Goal: Task Accomplishment & Management: Use online tool/utility

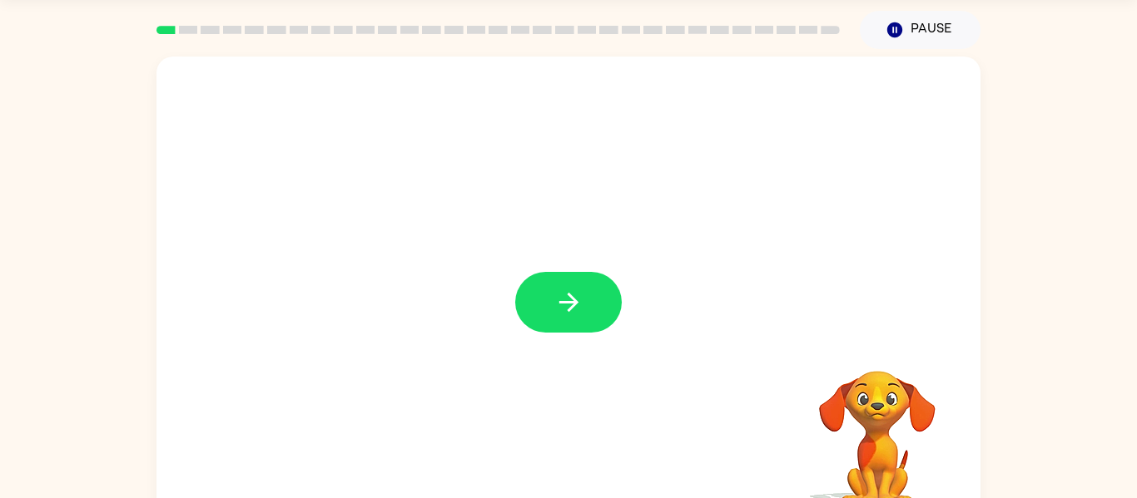
scroll to position [87, 0]
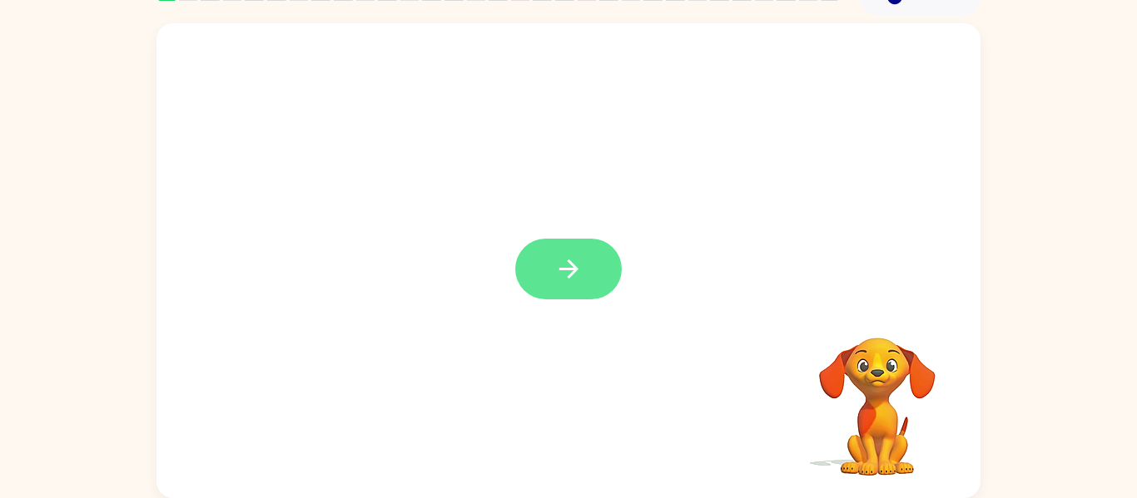
click at [583, 285] on button "button" at bounding box center [568, 269] width 107 height 61
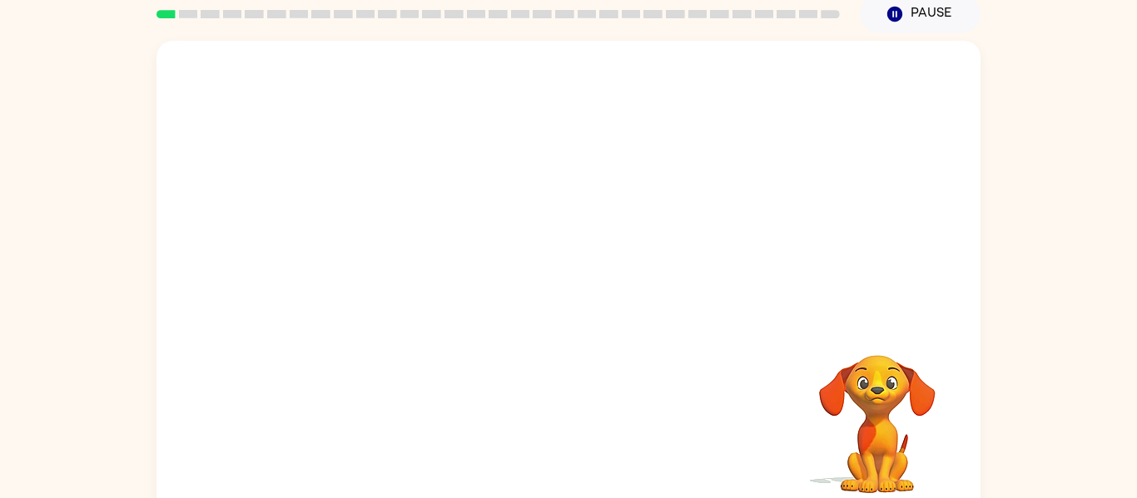
scroll to position [67, 0]
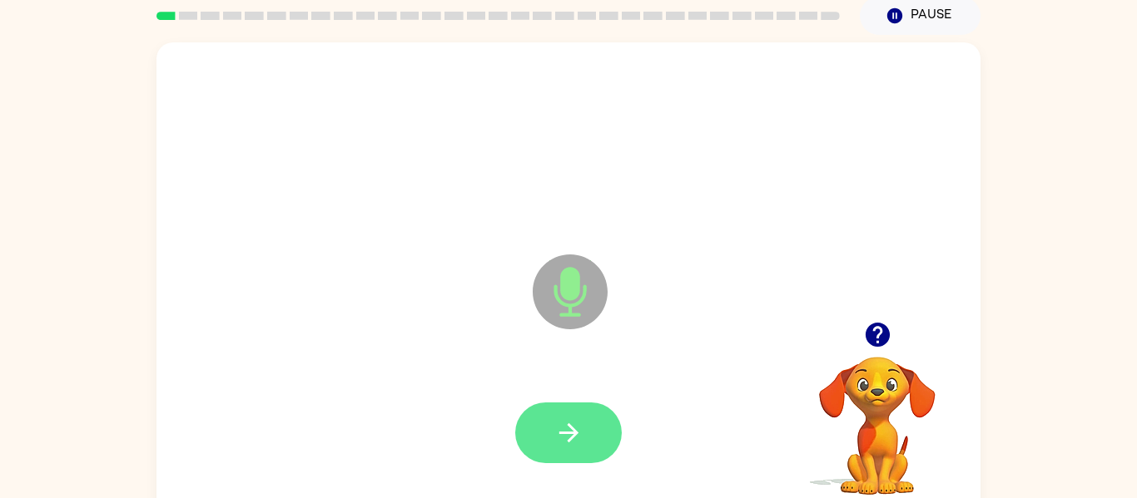
click at [562, 431] on icon "button" at bounding box center [568, 433] width 29 height 29
click at [579, 417] on button "button" at bounding box center [568, 433] width 107 height 61
click at [547, 433] on button "button" at bounding box center [568, 433] width 107 height 61
click at [539, 418] on button "button" at bounding box center [568, 433] width 107 height 61
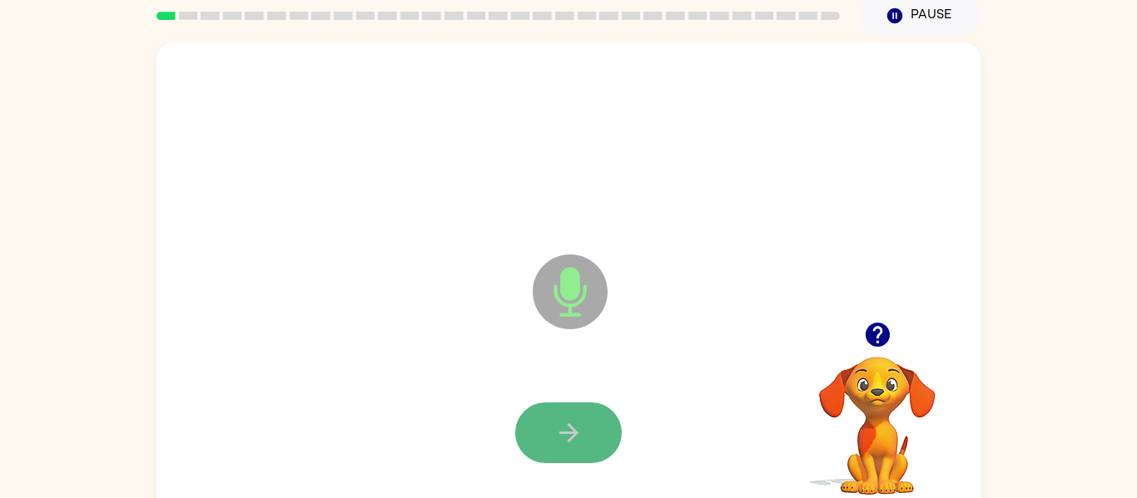
click at [550, 425] on button "button" at bounding box center [568, 433] width 107 height 61
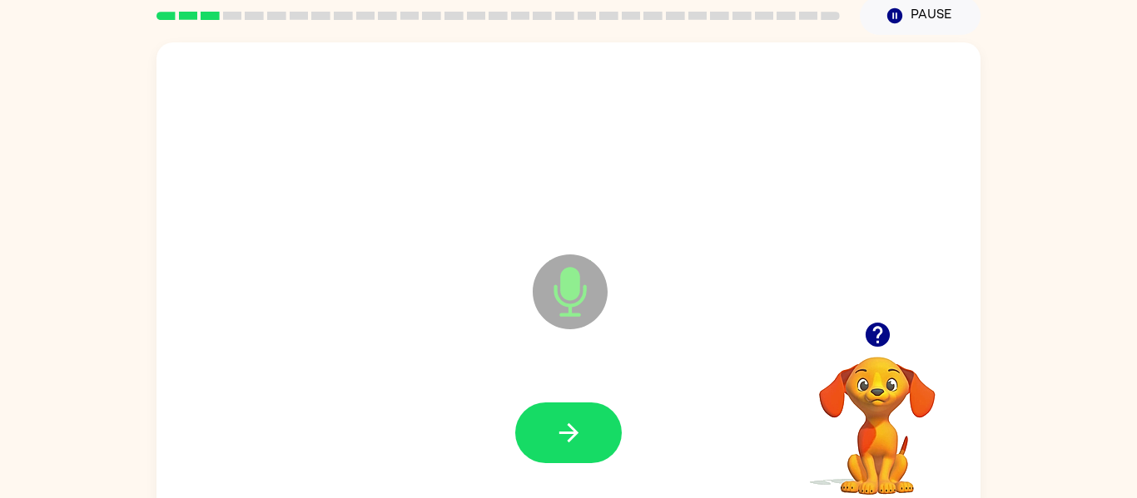
click at [550, 425] on button "button" at bounding box center [568, 433] width 107 height 61
click at [605, 423] on button "button" at bounding box center [568, 433] width 107 height 61
click at [600, 419] on button "button" at bounding box center [568, 433] width 107 height 61
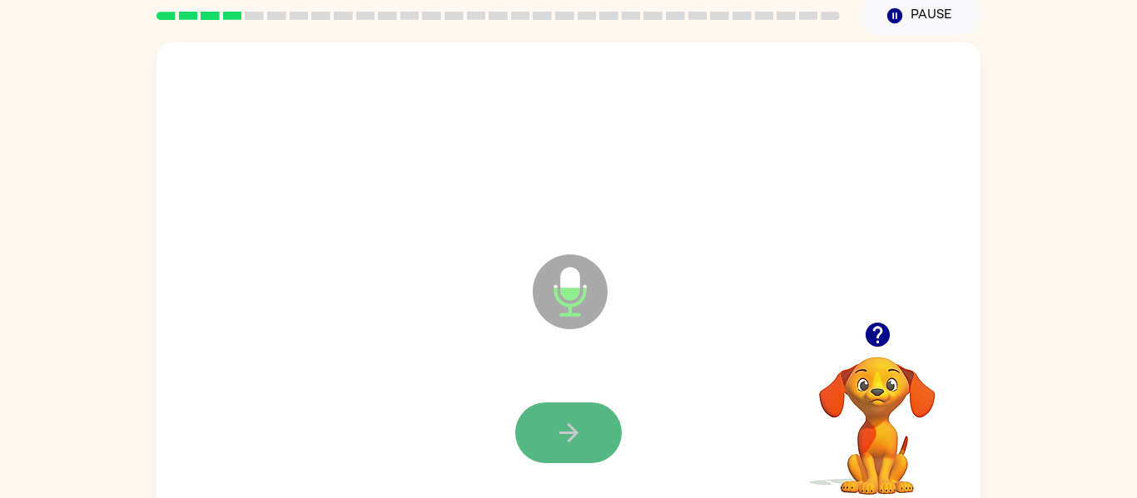
click at [593, 416] on button "button" at bounding box center [568, 433] width 107 height 61
click at [593, 410] on button "button" at bounding box center [568, 433] width 107 height 61
click at [595, 414] on button "button" at bounding box center [568, 433] width 107 height 61
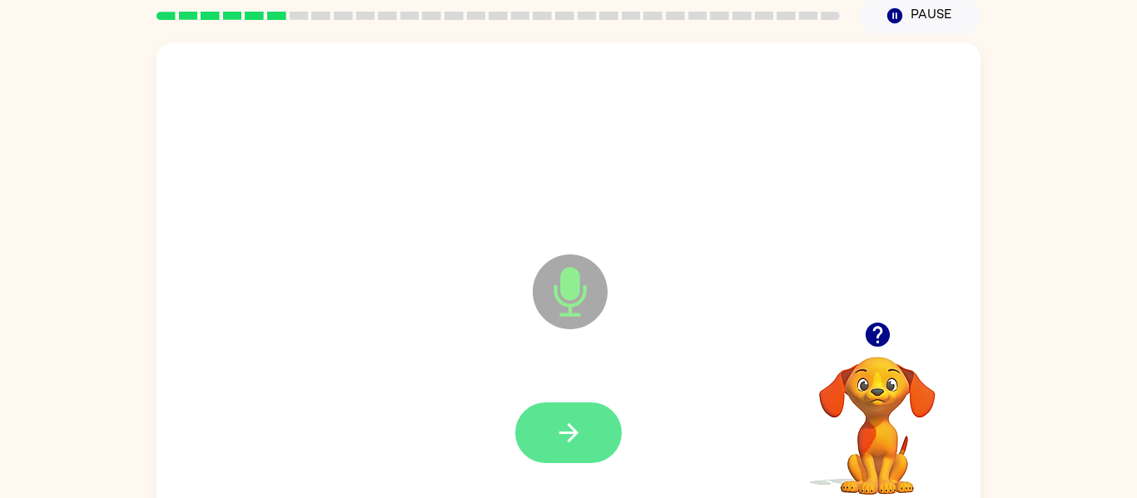
click at [588, 424] on button "button" at bounding box center [568, 433] width 107 height 61
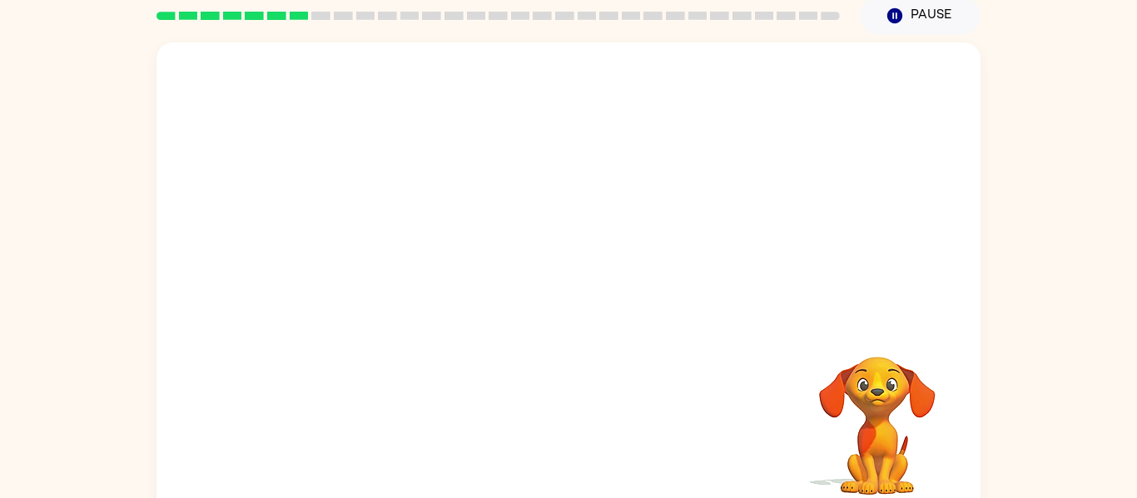
click at [1099, 290] on div "Your browser must support playing .mp4 files to use Literably. Please try using…" at bounding box center [568, 276] width 1137 height 483
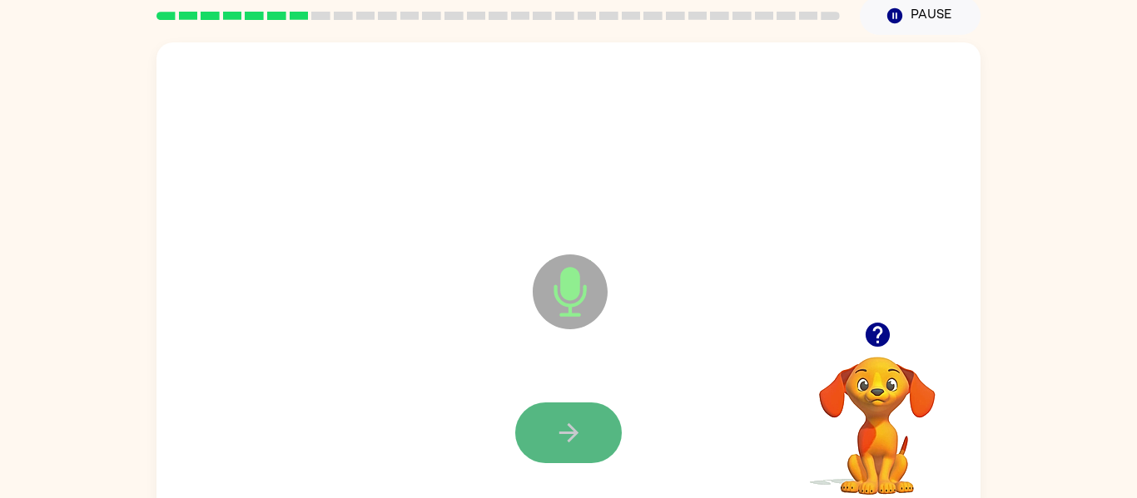
click at [585, 424] on button "button" at bounding box center [568, 433] width 107 height 61
click at [571, 409] on button "button" at bounding box center [568, 433] width 107 height 61
click at [563, 409] on button "button" at bounding box center [568, 433] width 107 height 61
click at [564, 409] on button "button" at bounding box center [568, 433] width 107 height 61
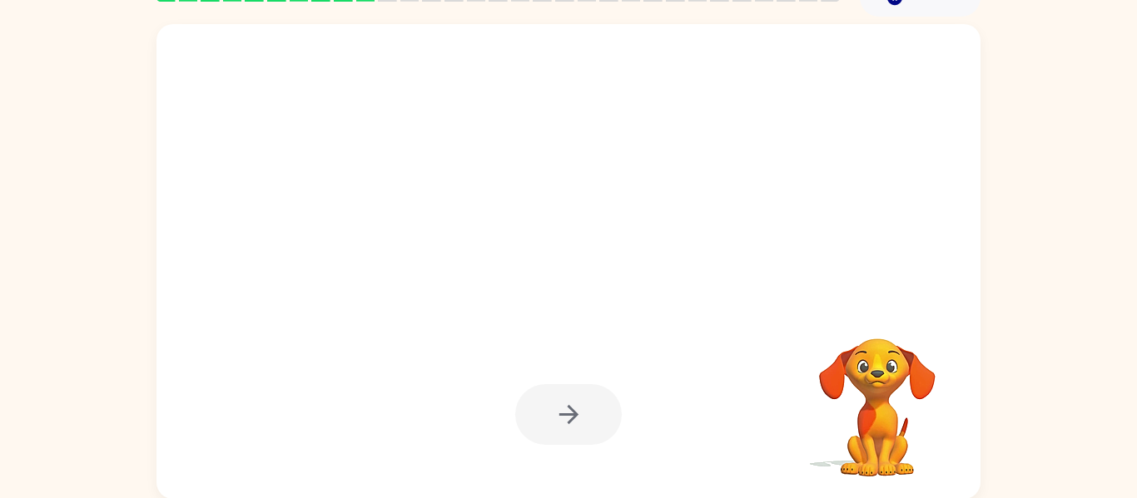
scroll to position [84, 0]
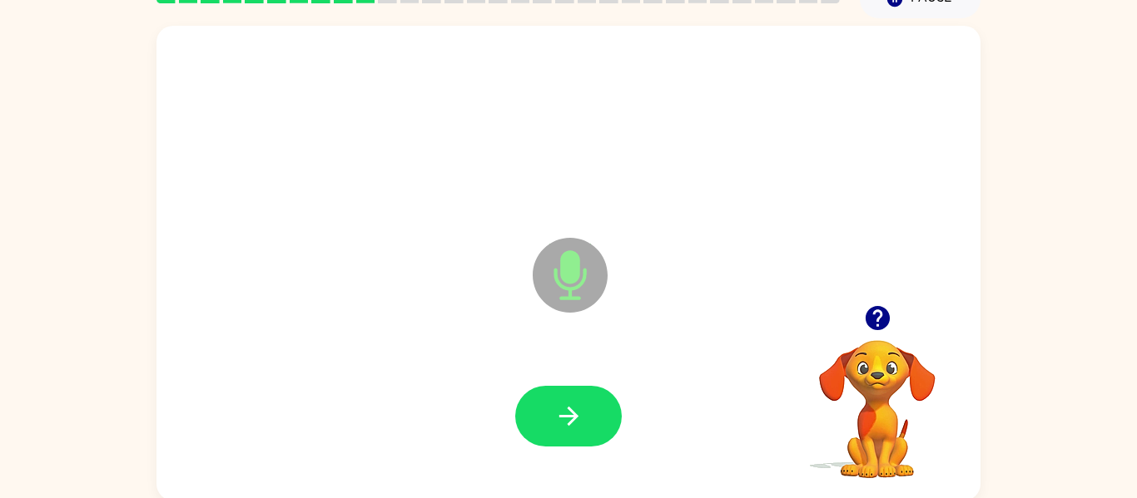
click at [562, 405] on icon "button" at bounding box center [568, 416] width 29 height 29
click at [874, 310] on icon "button" at bounding box center [877, 318] width 24 height 24
click at [579, 382] on div at bounding box center [568, 417] width 791 height 136
click at [582, 402] on icon "button" at bounding box center [568, 416] width 29 height 29
click at [544, 444] on button "button" at bounding box center [568, 416] width 107 height 61
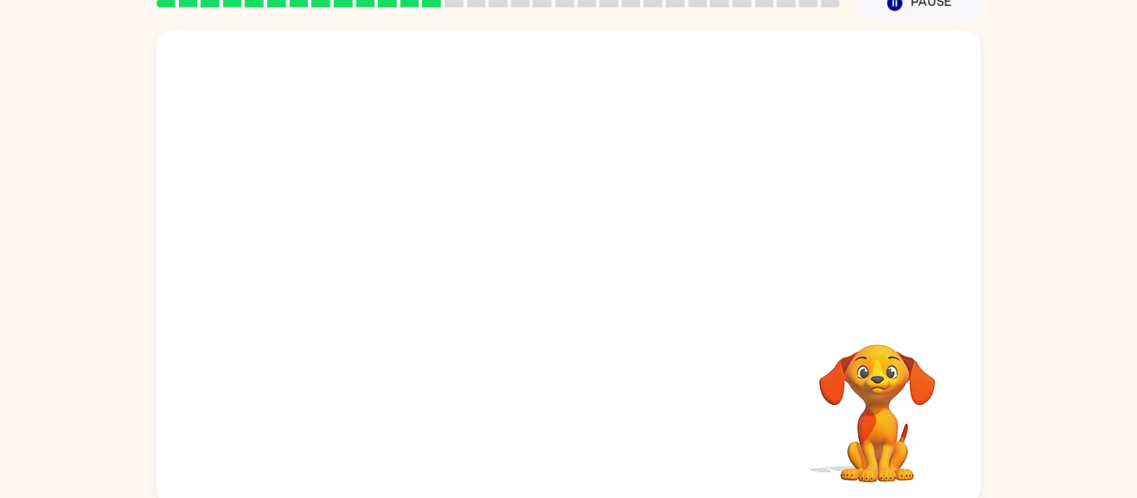
scroll to position [83, 0]
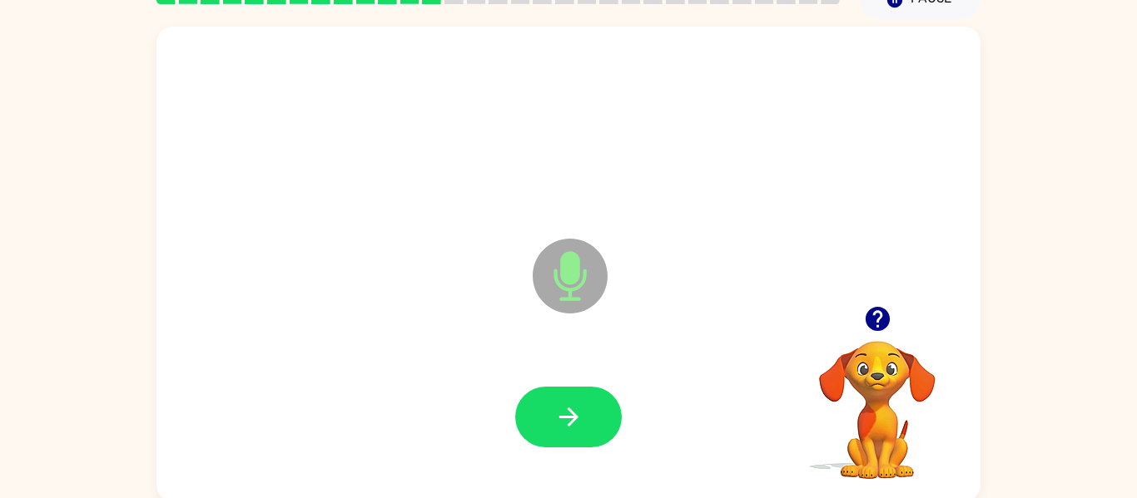
click at [567, 407] on icon "button" at bounding box center [568, 417] width 29 height 29
click at [570, 428] on icon "button" at bounding box center [568, 417] width 29 height 29
click at [558, 411] on icon "button" at bounding box center [568, 417] width 29 height 29
click at [550, 404] on button "button" at bounding box center [568, 417] width 107 height 61
click at [564, 414] on icon "button" at bounding box center [568, 417] width 29 height 29
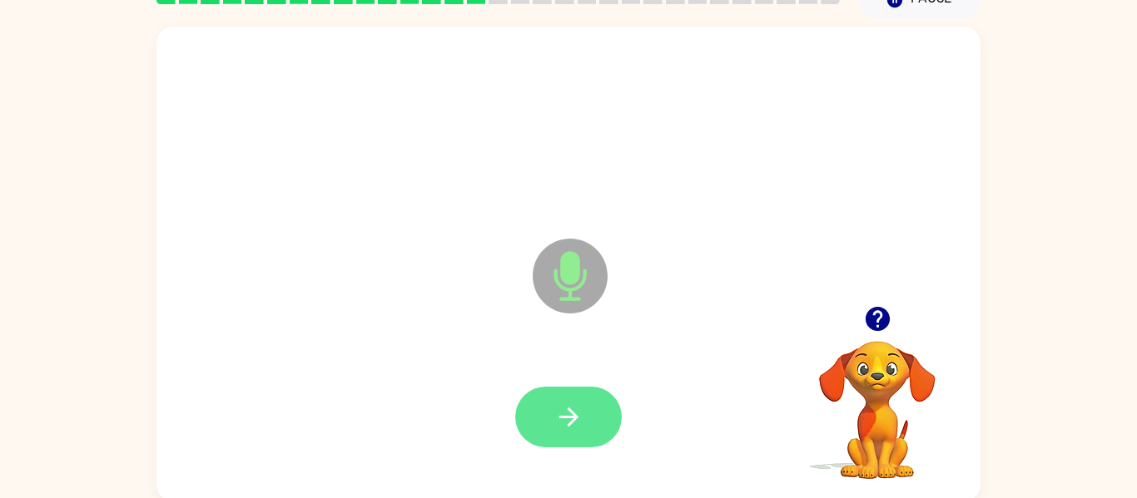
click at [564, 399] on button "button" at bounding box center [568, 417] width 107 height 61
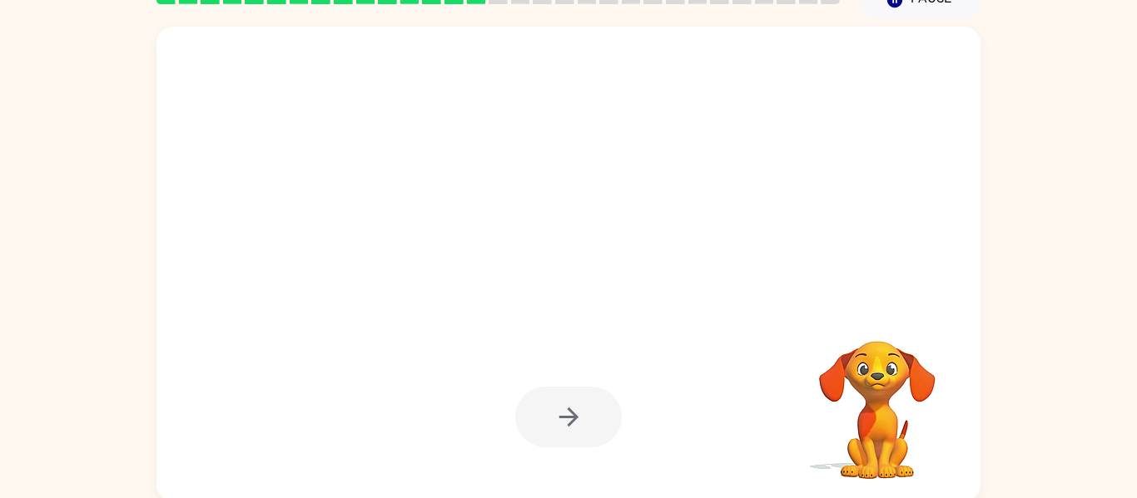
scroll to position [87, 0]
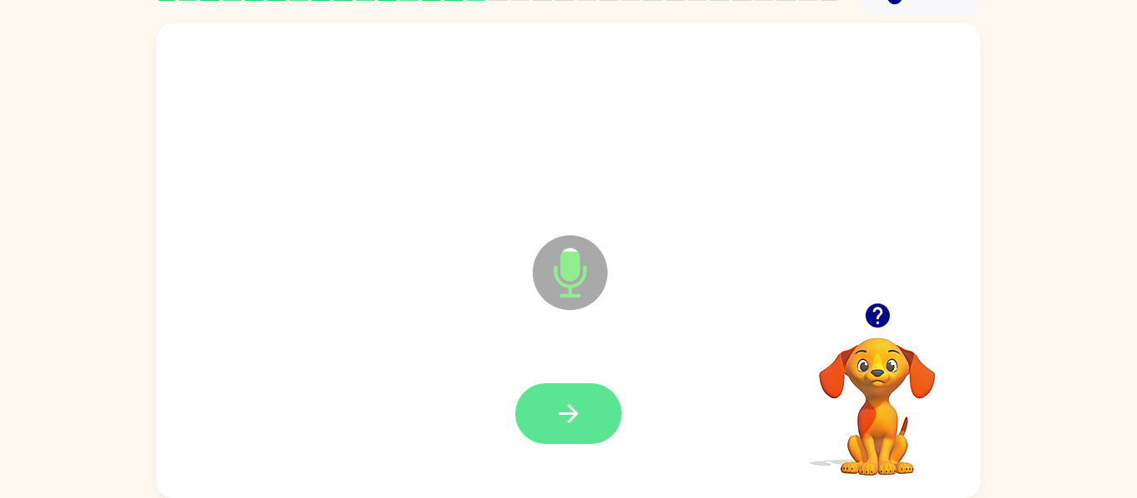
click at [561, 414] on icon "button" at bounding box center [567, 413] width 19 height 19
click at [597, 386] on button "button" at bounding box center [568, 414] width 107 height 61
click at [565, 409] on icon "button" at bounding box center [568, 413] width 29 height 29
click at [543, 420] on button "button" at bounding box center [568, 414] width 107 height 61
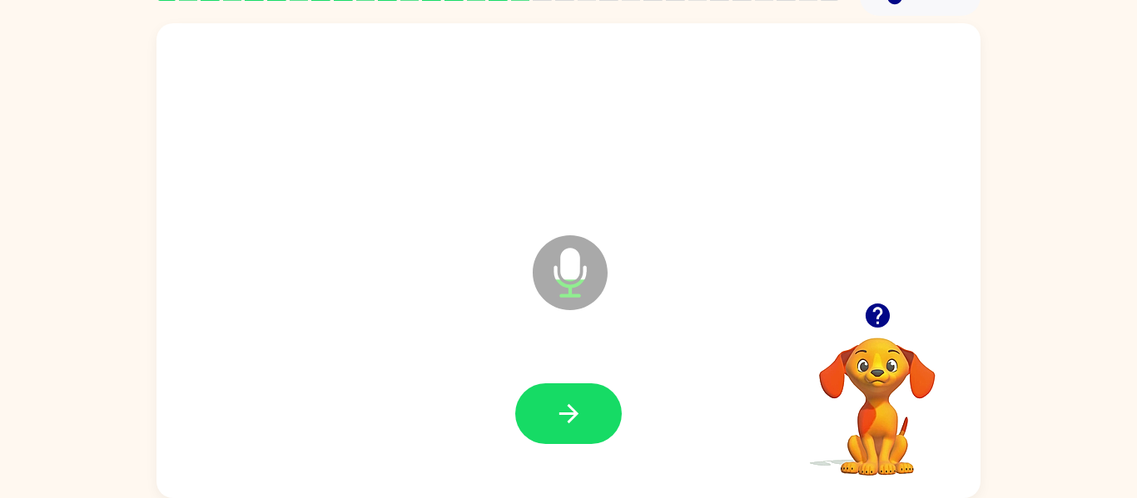
click at [543, 420] on button "button" at bounding box center [568, 414] width 107 height 61
click at [543, 420] on div at bounding box center [568, 414] width 107 height 61
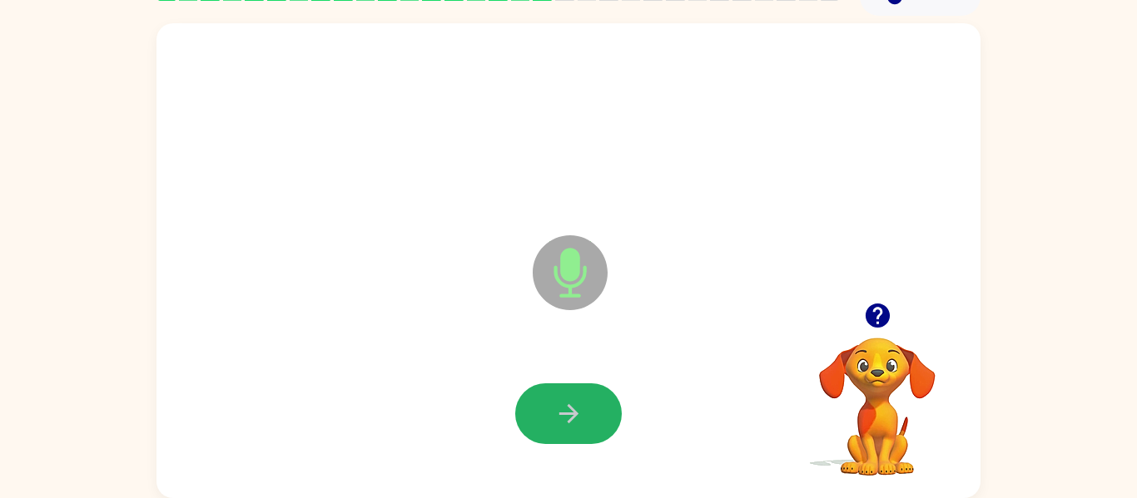
click at [543, 420] on button "button" at bounding box center [568, 414] width 107 height 61
click at [534, 409] on button "button" at bounding box center [568, 414] width 107 height 61
click at [533, 424] on button "button" at bounding box center [568, 414] width 107 height 61
click at [535, 419] on button "button" at bounding box center [568, 414] width 107 height 61
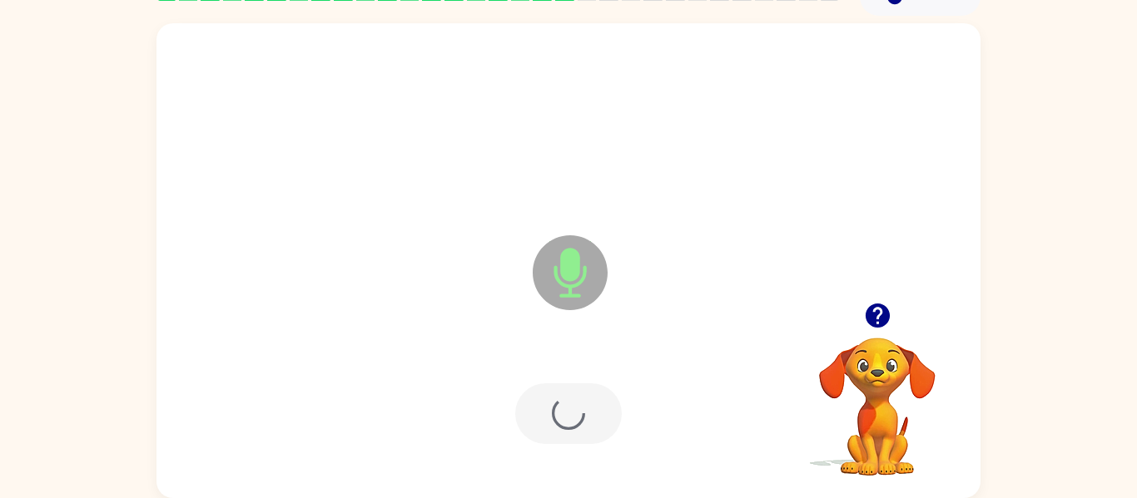
click at [535, 419] on div at bounding box center [568, 414] width 107 height 61
click at [535, 419] on button "button" at bounding box center [568, 414] width 107 height 61
click at [543, 397] on button "button" at bounding box center [568, 414] width 107 height 61
click at [538, 387] on button "button" at bounding box center [568, 414] width 107 height 61
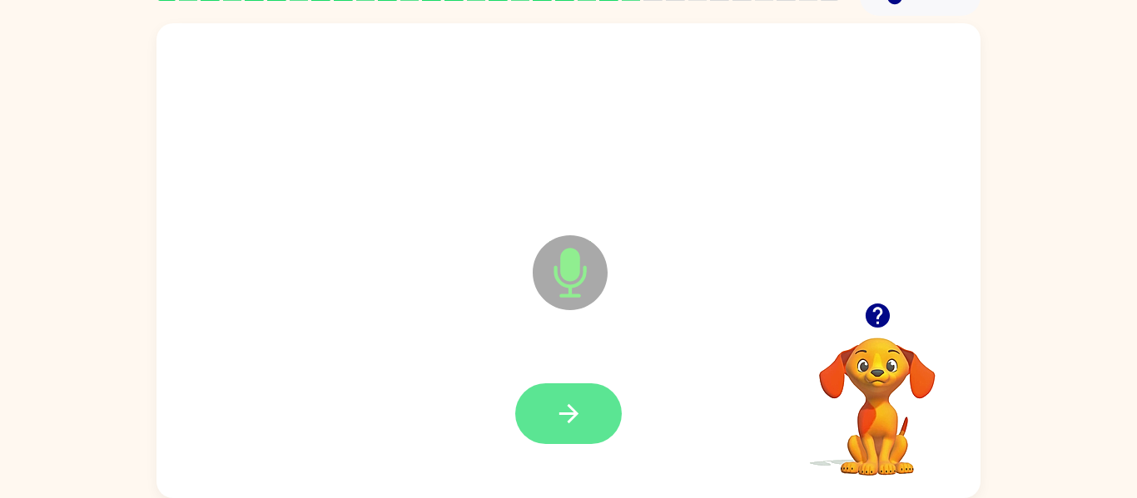
click at [539, 393] on button "button" at bounding box center [568, 414] width 107 height 61
click at [585, 434] on button "button" at bounding box center [568, 414] width 107 height 61
click at [570, 380] on div at bounding box center [568, 414] width 791 height 136
click at [587, 416] on button "button" at bounding box center [568, 414] width 107 height 61
click at [571, 410] on icon "button" at bounding box center [568, 413] width 29 height 29
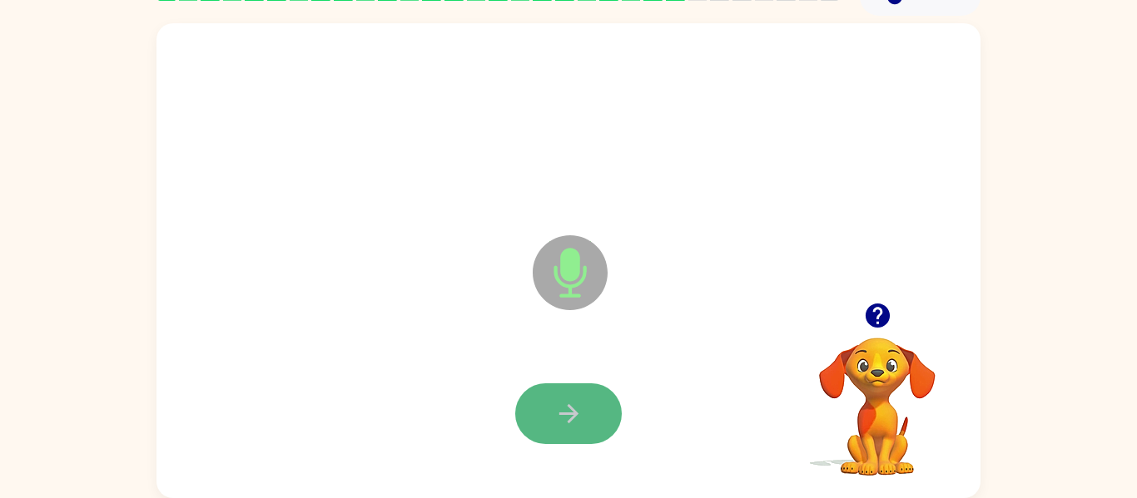
click at [575, 421] on icon "button" at bounding box center [568, 413] width 29 height 29
click at [578, 420] on icon "button" at bounding box center [568, 413] width 29 height 29
click at [566, 412] on icon "button" at bounding box center [568, 413] width 29 height 29
click at [563, 413] on icon "button" at bounding box center [567, 413] width 19 height 19
click at [607, 402] on button "button" at bounding box center [568, 414] width 107 height 61
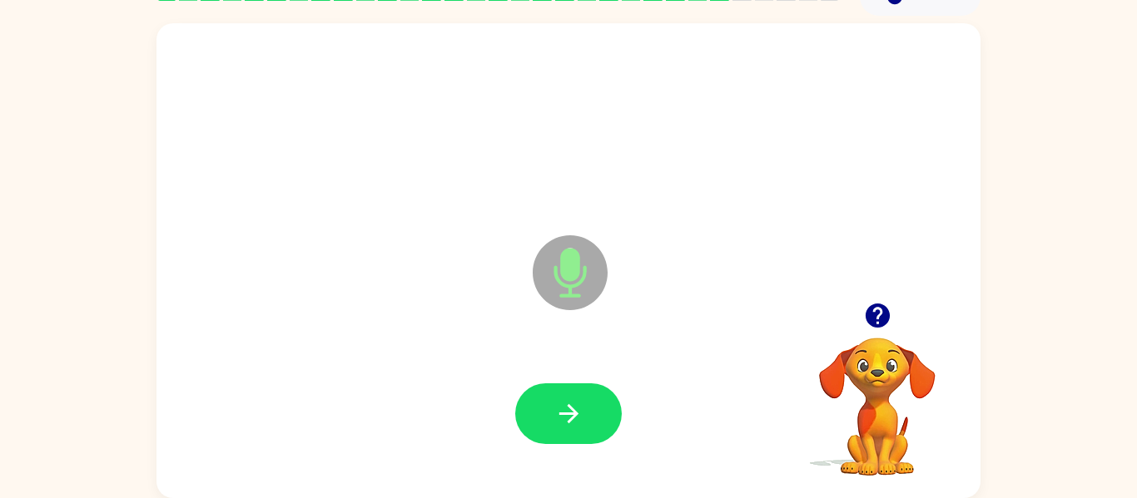
click at [606, 392] on button "button" at bounding box center [568, 414] width 107 height 61
click at [601, 409] on button "button" at bounding box center [568, 414] width 107 height 61
click at [563, 423] on icon "button" at bounding box center [568, 413] width 29 height 29
click at [529, 434] on button "button" at bounding box center [568, 414] width 107 height 61
click at [596, 420] on button "button" at bounding box center [568, 414] width 107 height 61
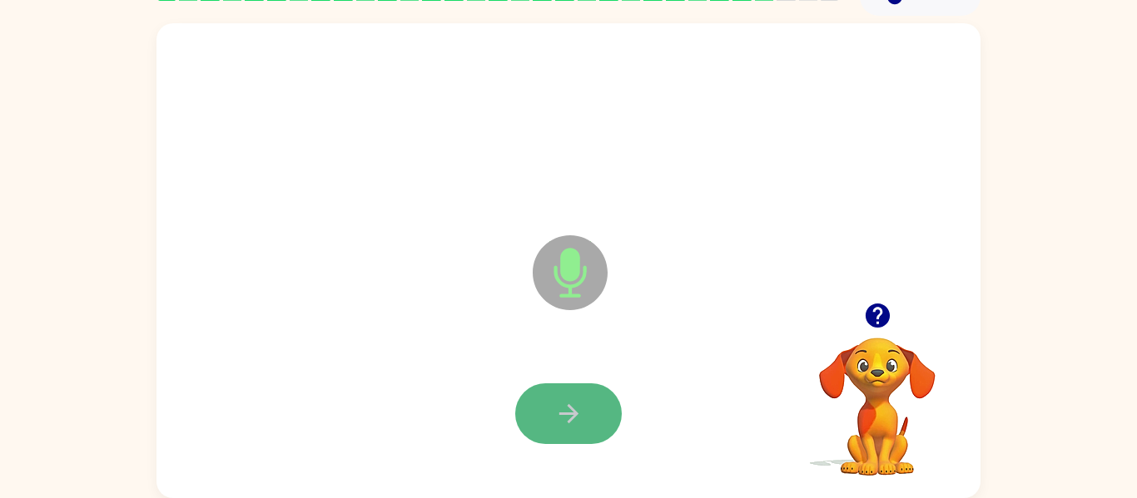
click at [574, 397] on button "button" at bounding box center [568, 414] width 107 height 61
click at [553, 409] on button "button" at bounding box center [568, 414] width 107 height 61
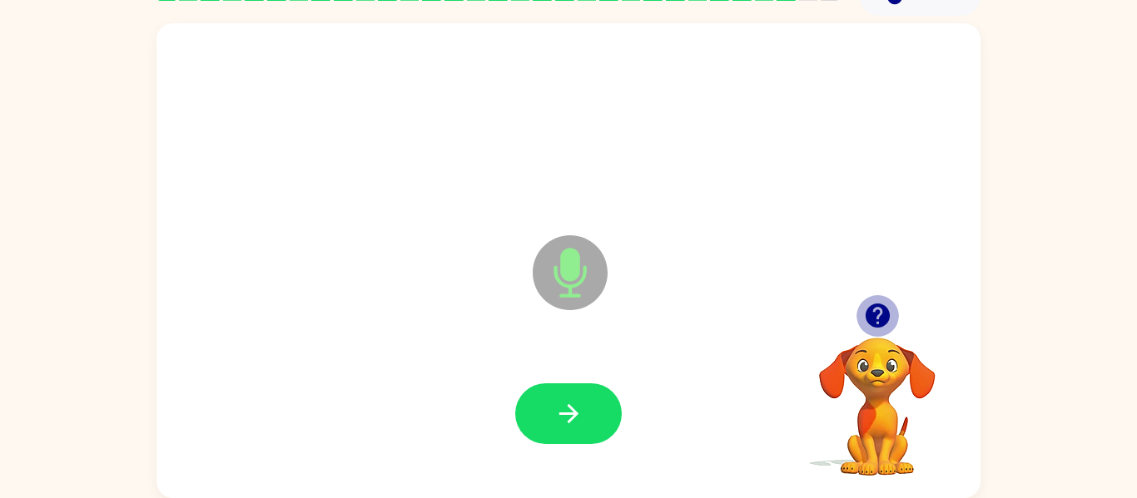
click at [869, 316] on icon "button" at bounding box center [877, 316] width 24 height 24
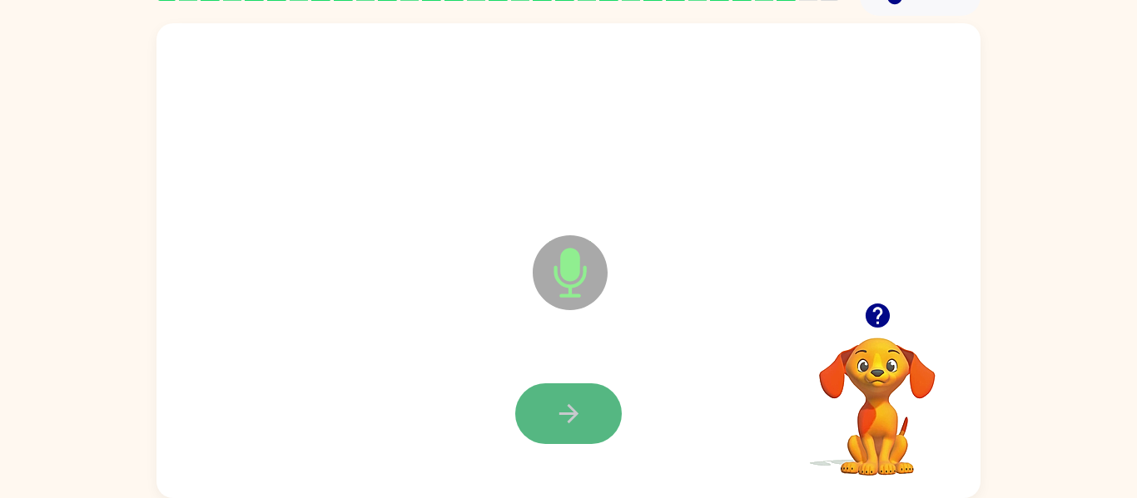
click at [562, 395] on button "button" at bounding box center [568, 414] width 107 height 61
click at [580, 394] on button "button" at bounding box center [568, 414] width 107 height 61
click at [608, 415] on button "button" at bounding box center [568, 414] width 107 height 61
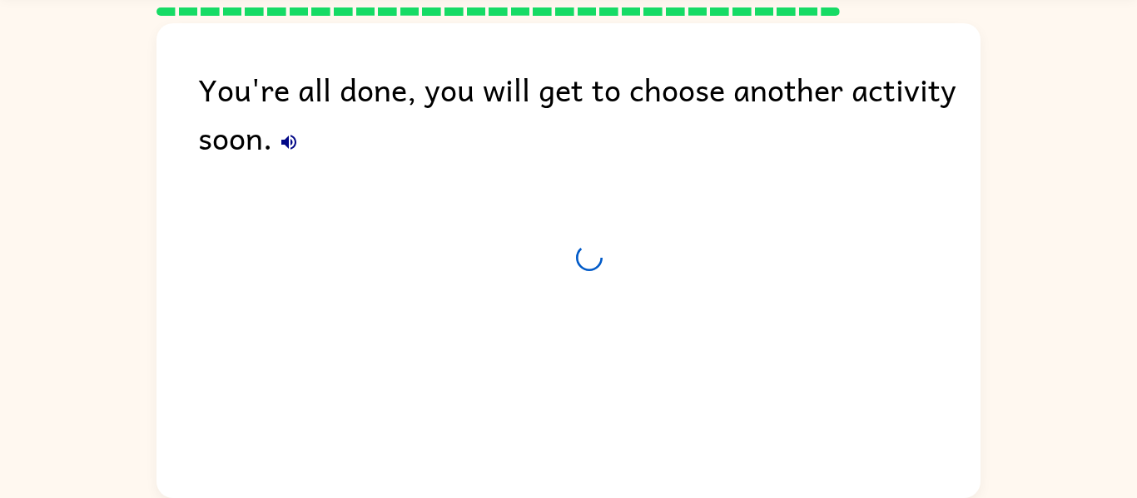
scroll to position [57, 0]
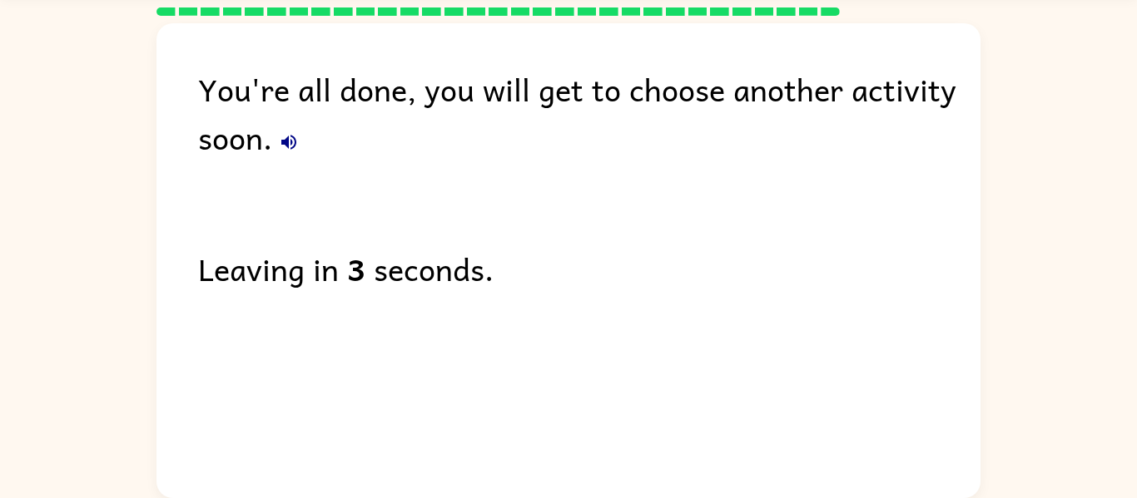
click at [293, 141] on icon "button" at bounding box center [289, 142] width 20 height 20
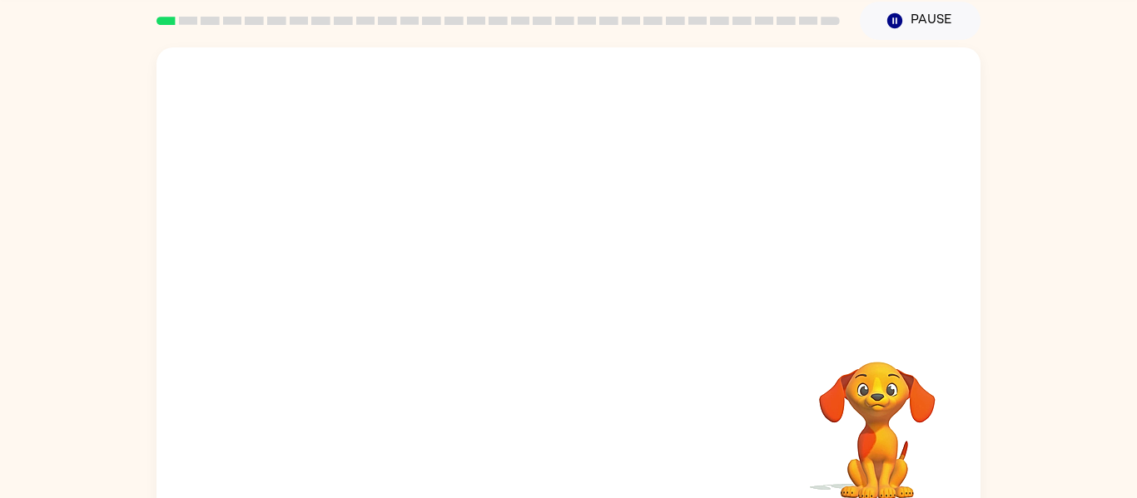
scroll to position [67, 0]
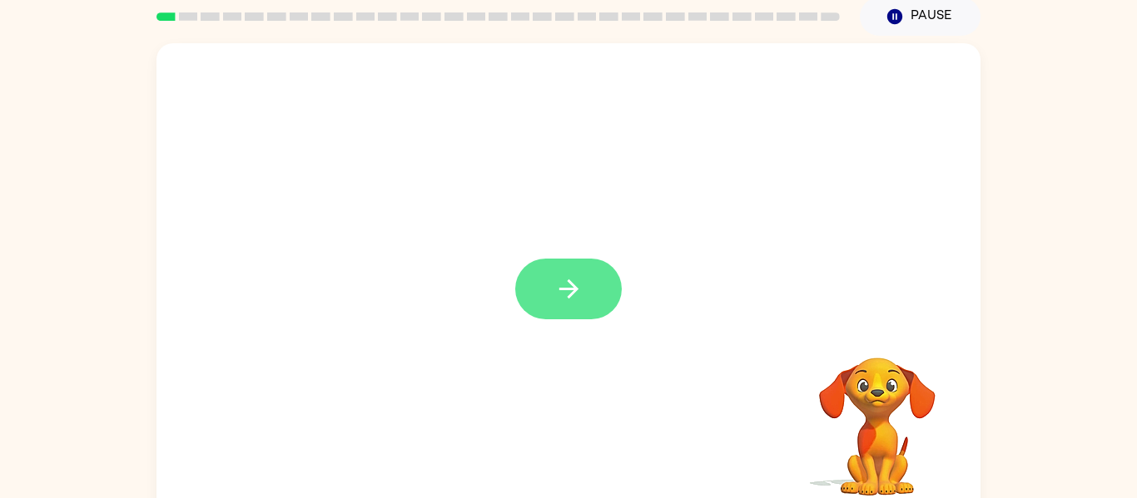
click at [589, 315] on button "button" at bounding box center [568, 289] width 107 height 61
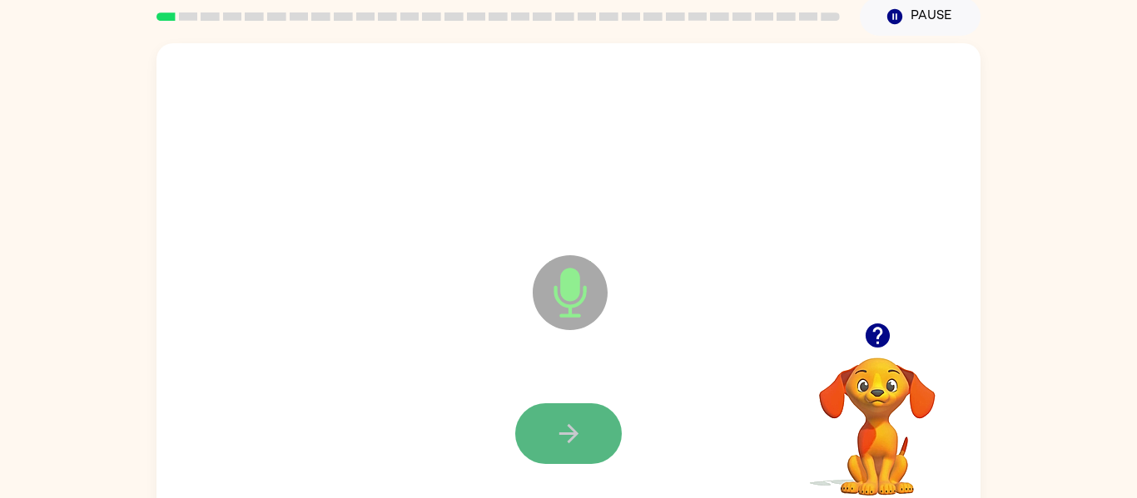
click at [578, 454] on button "button" at bounding box center [568, 434] width 107 height 61
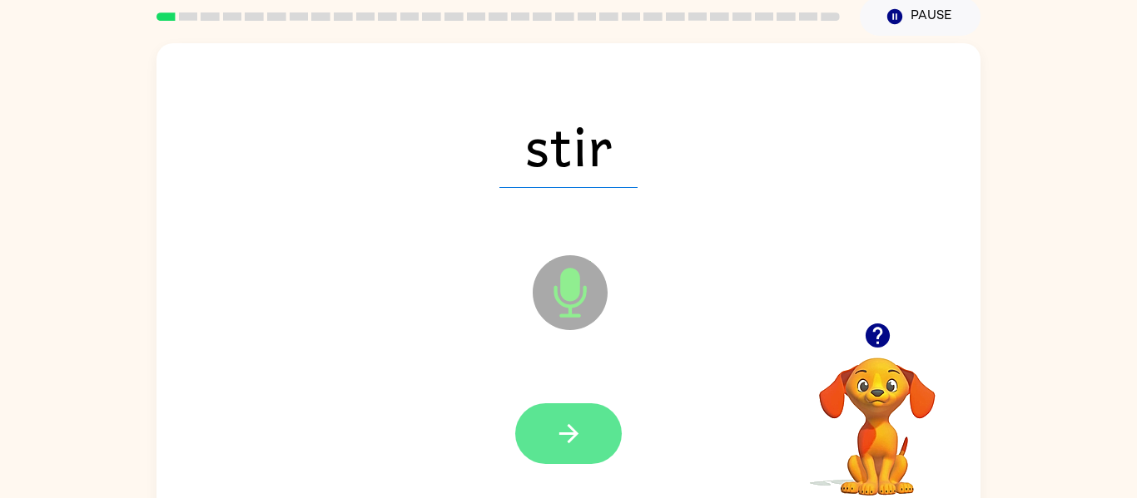
click at [576, 429] on icon "button" at bounding box center [568, 433] width 29 height 29
click at [569, 422] on icon "button" at bounding box center [568, 433] width 29 height 29
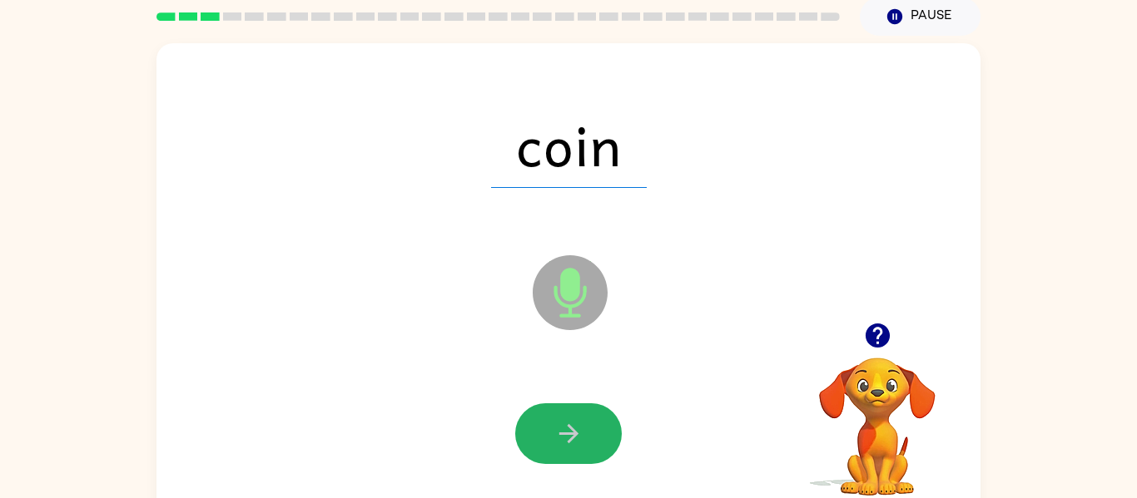
click at [570, 422] on icon "button" at bounding box center [568, 433] width 29 height 29
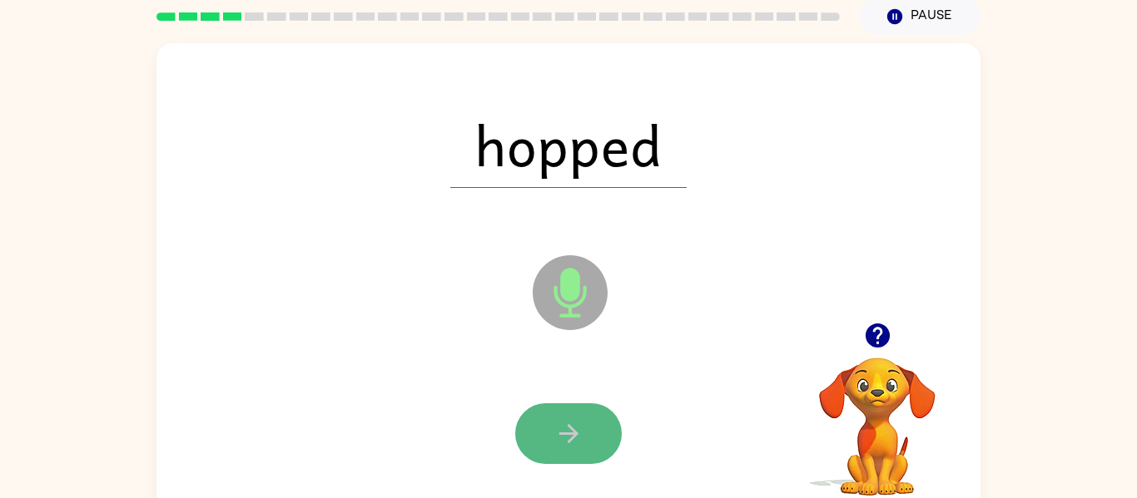
click at [588, 423] on button "button" at bounding box center [568, 434] width 107 height 61
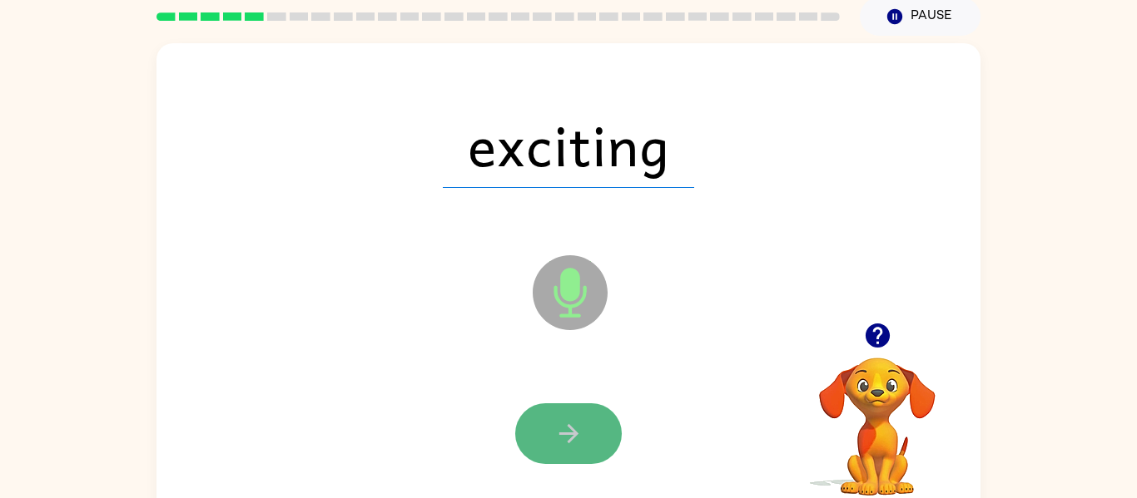
click at [587, 419] on button "button" at bounding box center [568, 434] width 107 height 61
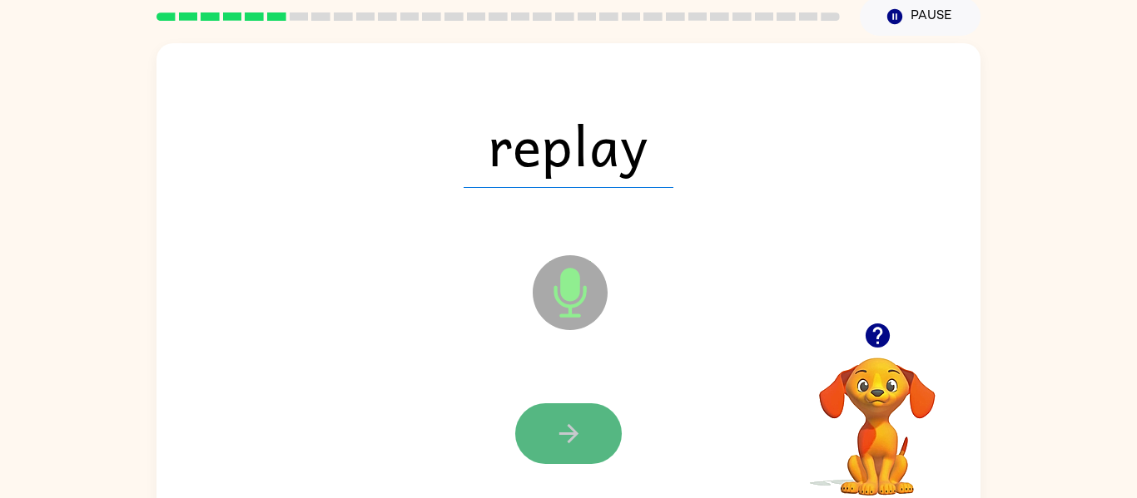
click at [582, 405] on button "button" at bounding box center [568, 434] width 107 height 61
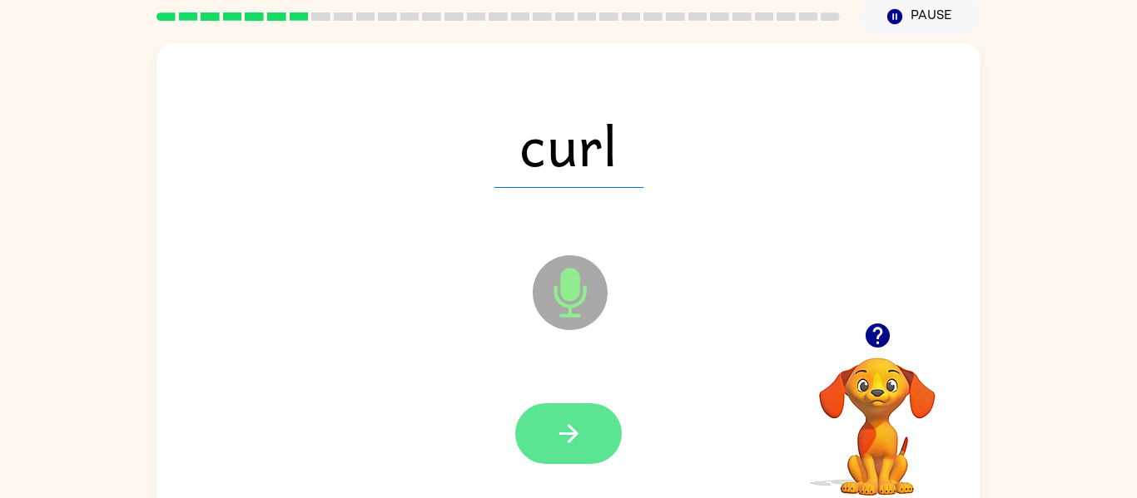
click at [563, 408] on button "button" at bounding box center [568, 434] width 107 height 61
click at [565, 416] on button "button" at bounding box center [568, 434] width 107 height 61
click at [570, 411] on button "button" at bounding box center [568, 434] width 107 height 61
click at [571, 410] on button "button" at bounding box center [568, 434] width 107 height 61
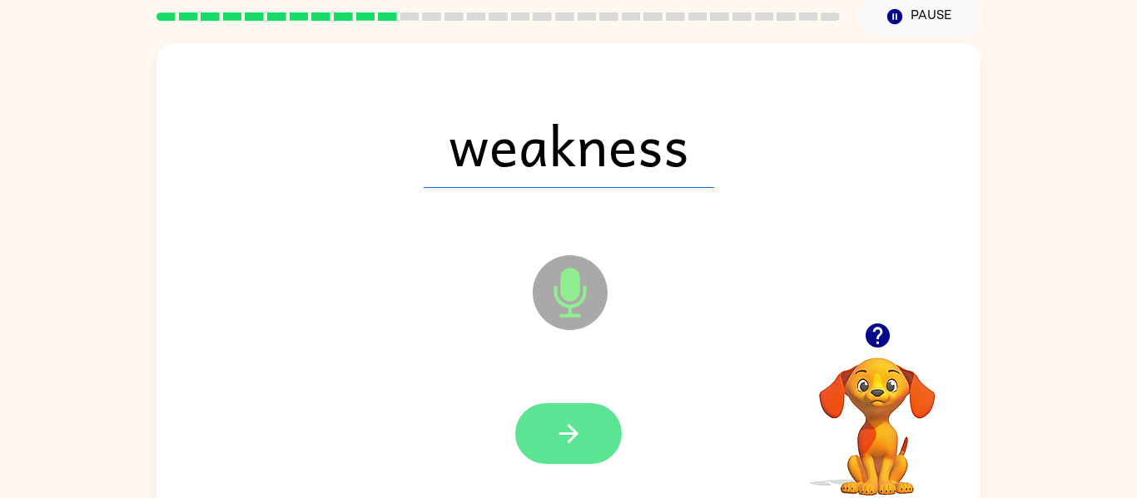
click at [572, 408] on button "button" at bounding box center [568, 434] width 107 height 61
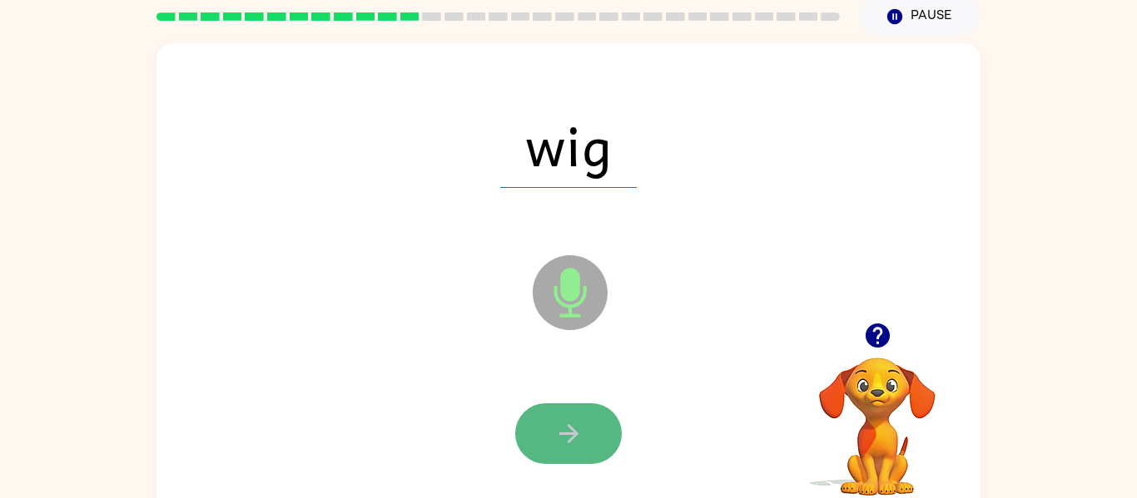
click at [573, 406] on button "button" at bounding box center [568, 434] width 107 height 61
click at [572, 404] on button "button" at bounding box center [568, 434] width 107 height 61
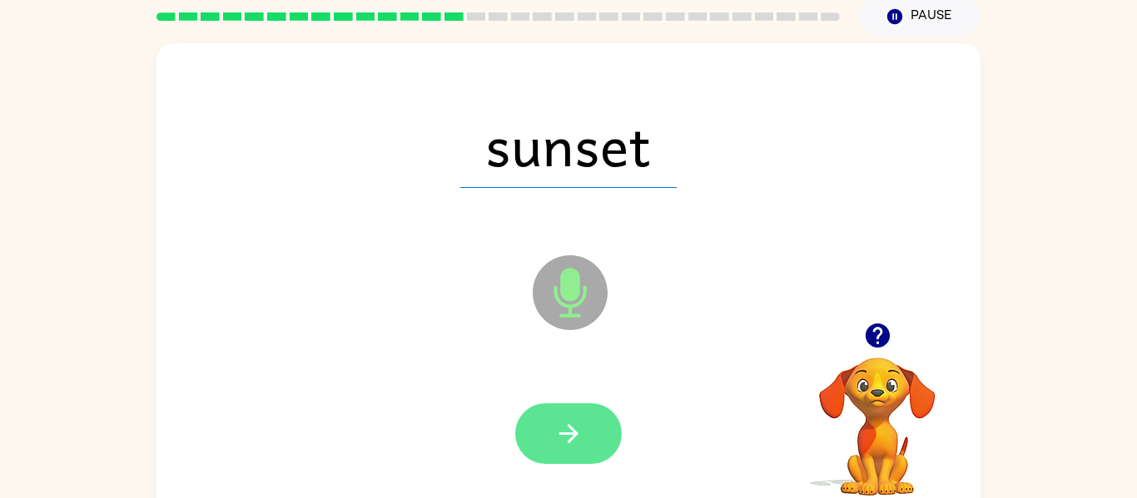
click at [580, 404] on button "button" at bounding box center [568, 434] width 107 height 61
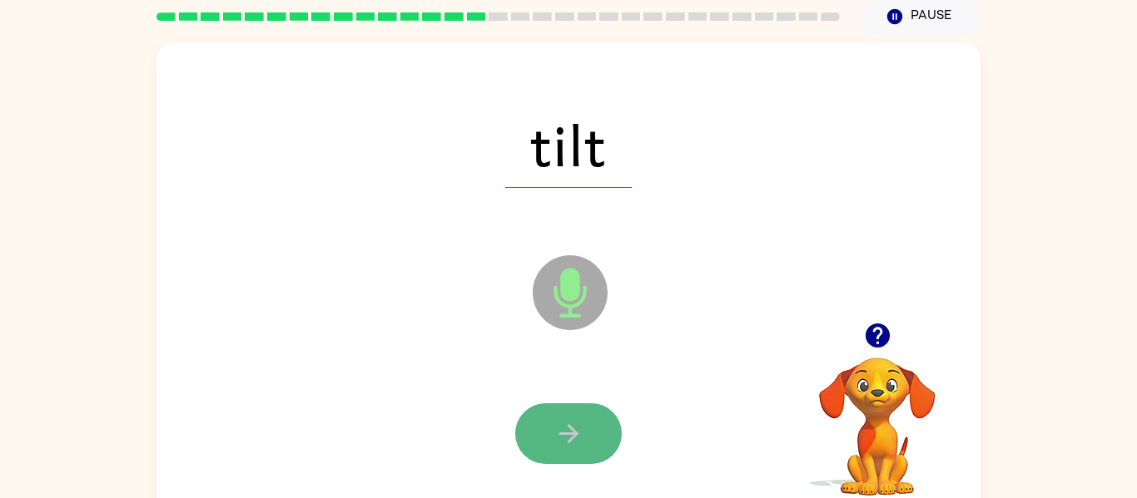
click at [568, 420] on icon "button" at bounding box center [568, 433] width 29 height 29
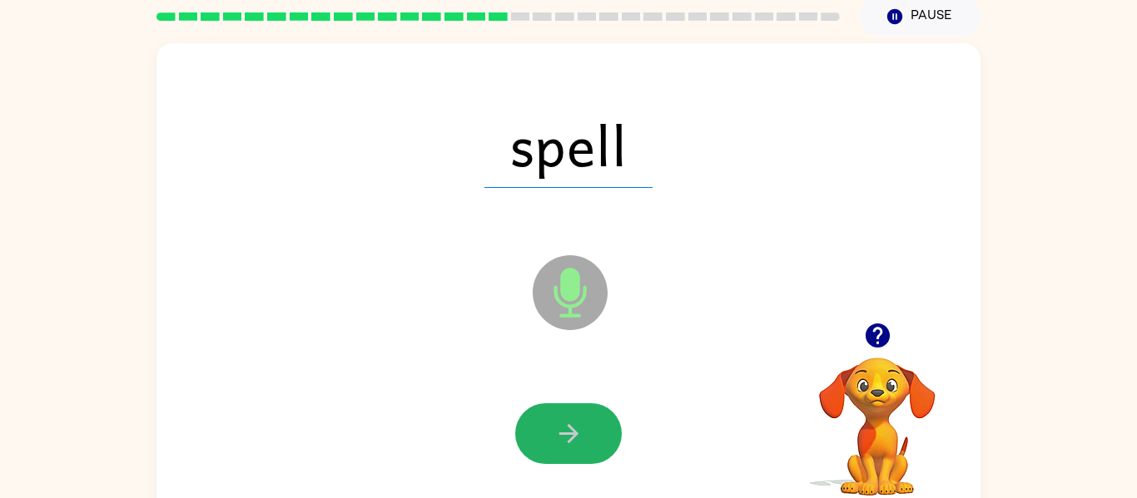
click at [577, 413] on button "button" at bounding box center [568, 434] width 107 height 61
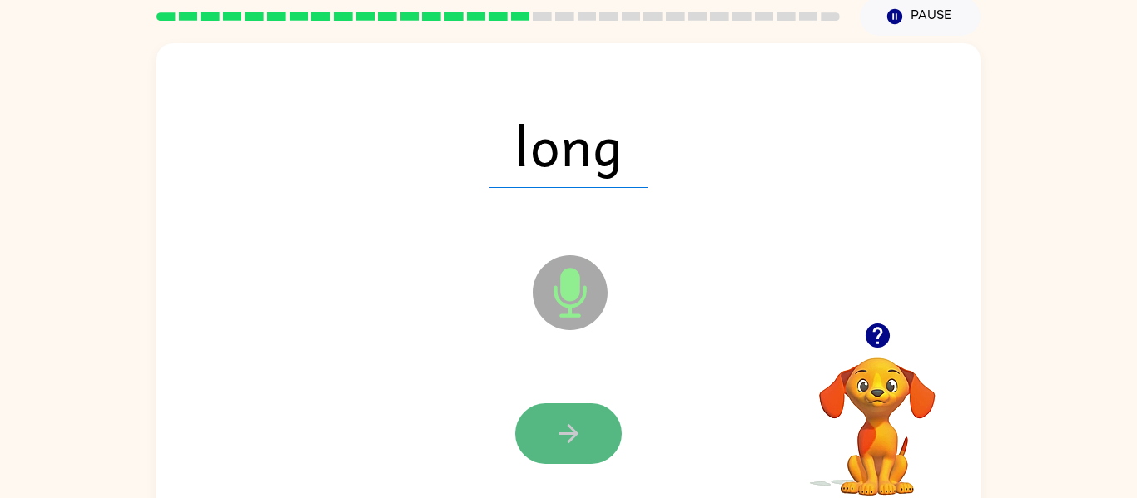
click at [561, 424] on icon "button" at bounding box center [568, 433] width 29 height 29
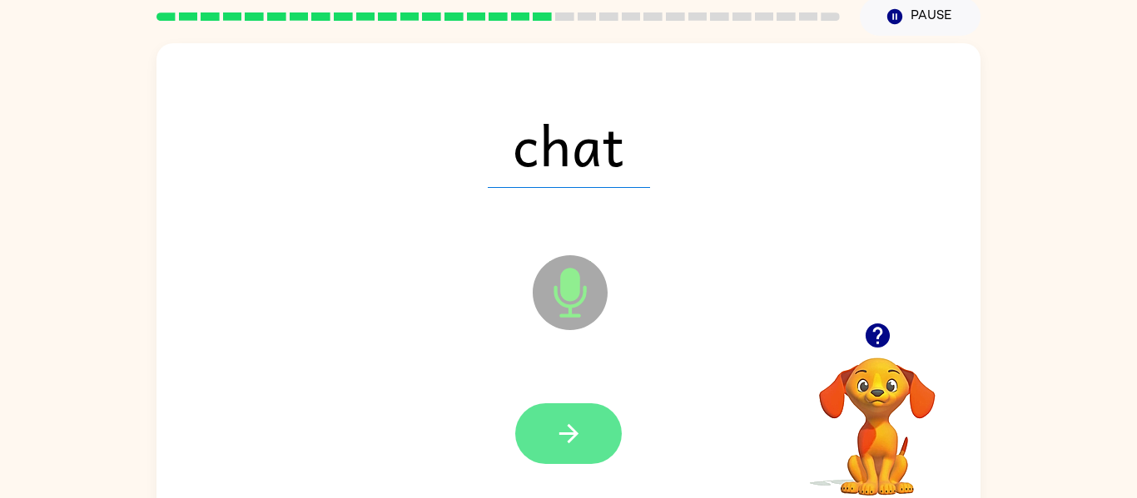
click at [561, 425] on icon "button" at bounding box center [568, 433] width 29 height 29
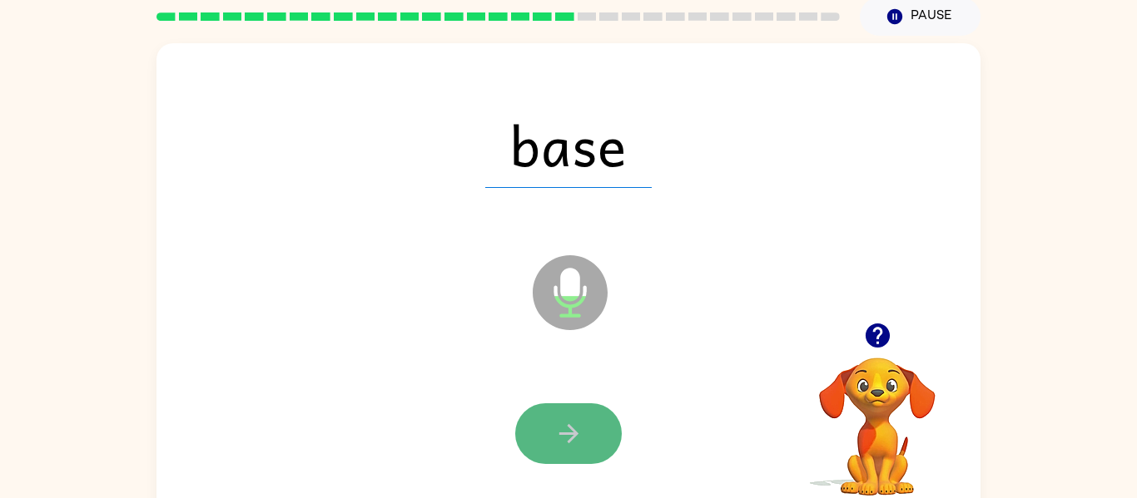
click at [595, 423] on button "button" at bounding box center [568, 434] width 107 height 61
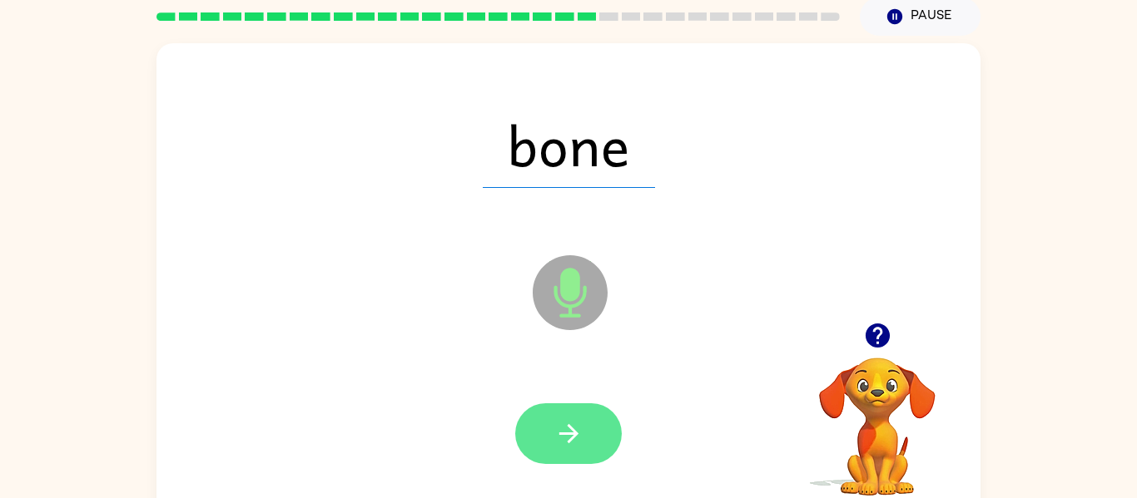
click at [597, 418] on button "button" at bounding box center [568, 434] width 107 height 61
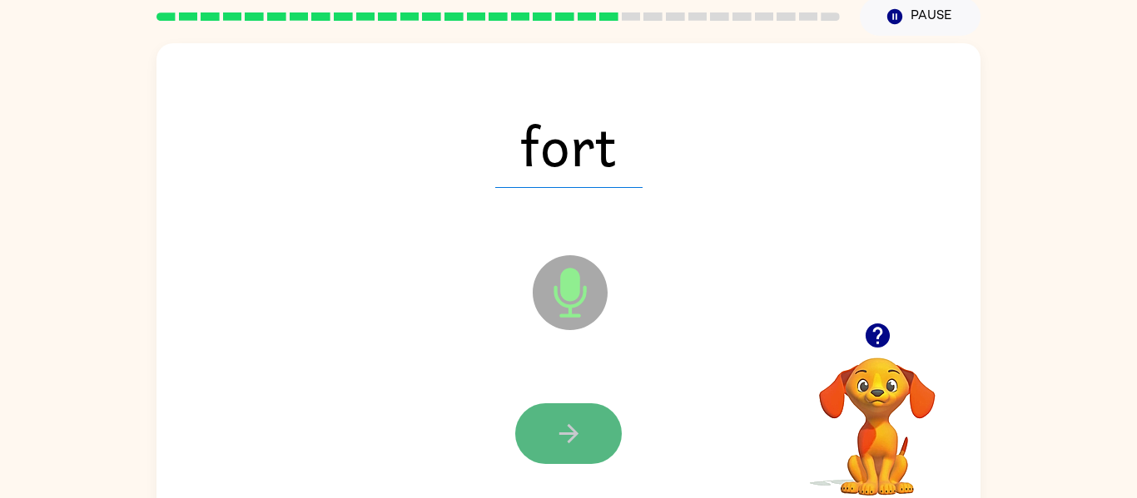
click at [597, 418] on button "button" at bounding box center [568, 434] width 107 height 61
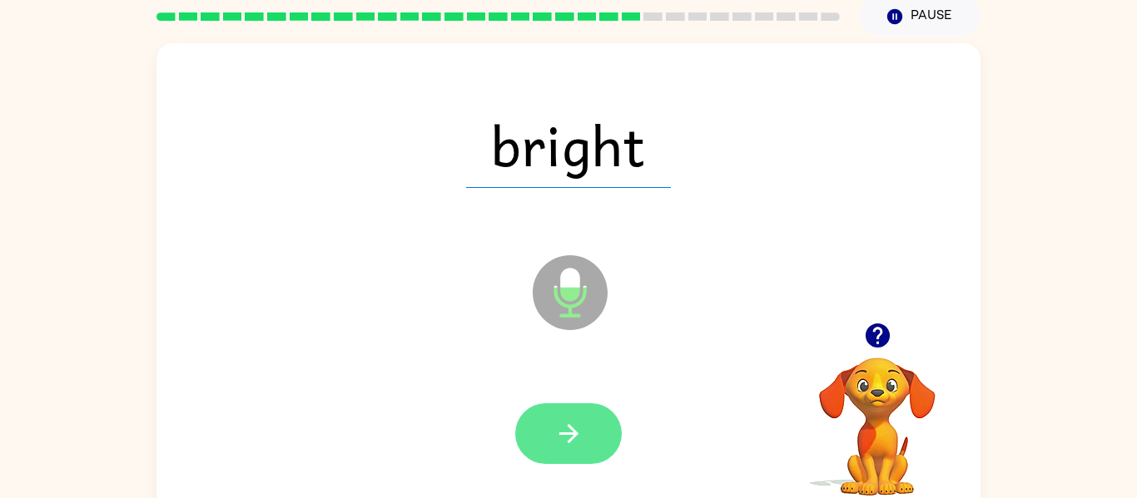
click at [597, 417] on button "button" at bounding box center [568, 434] width 107 height 61
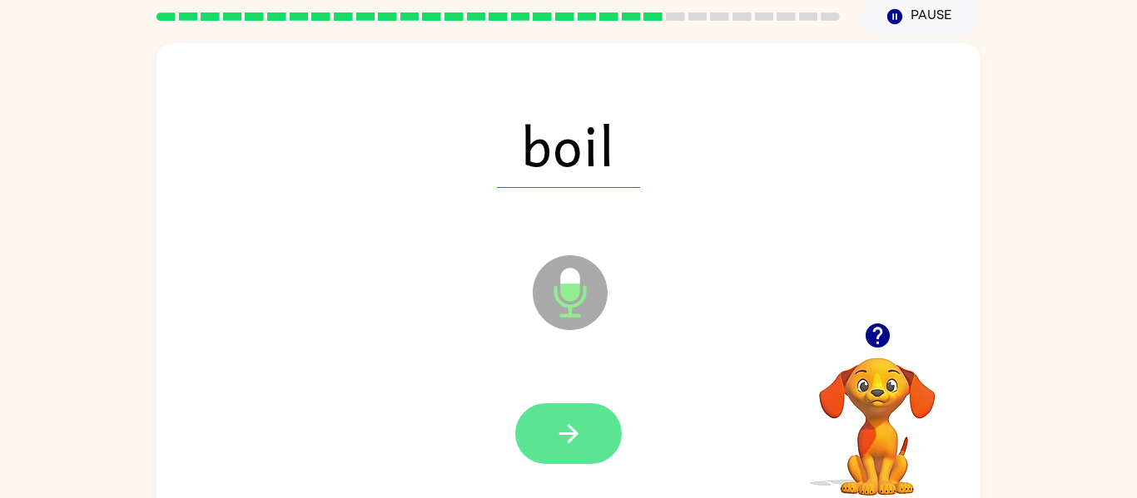
click at [598, 415] on button "button" at bounding box center [568, 434] width 107 height 61
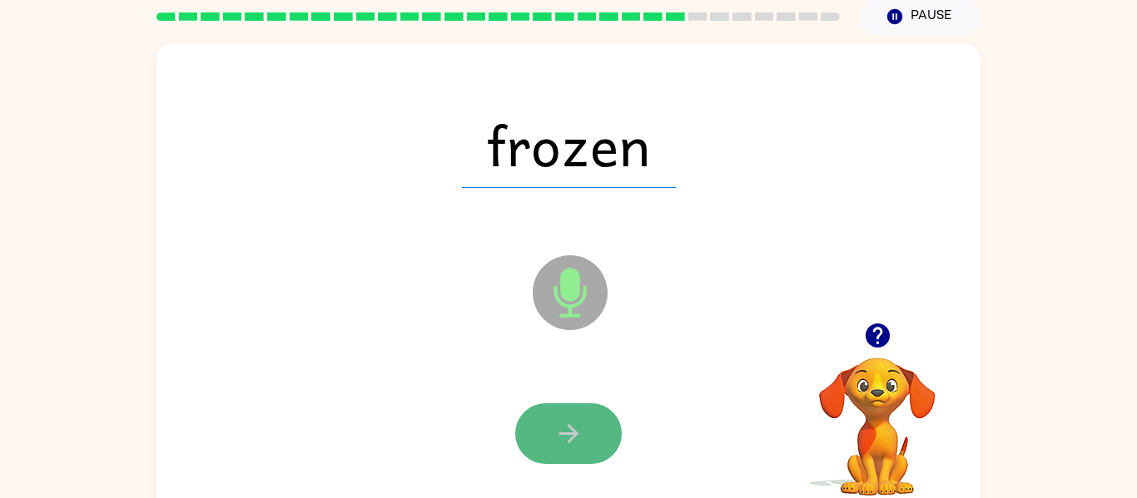
click at [596, 418] on button "button" at bounding box center [568, 434] width 107 height 61
click at [596, 421] on button "button" at bounding box center [568, 434] width 107 height 61
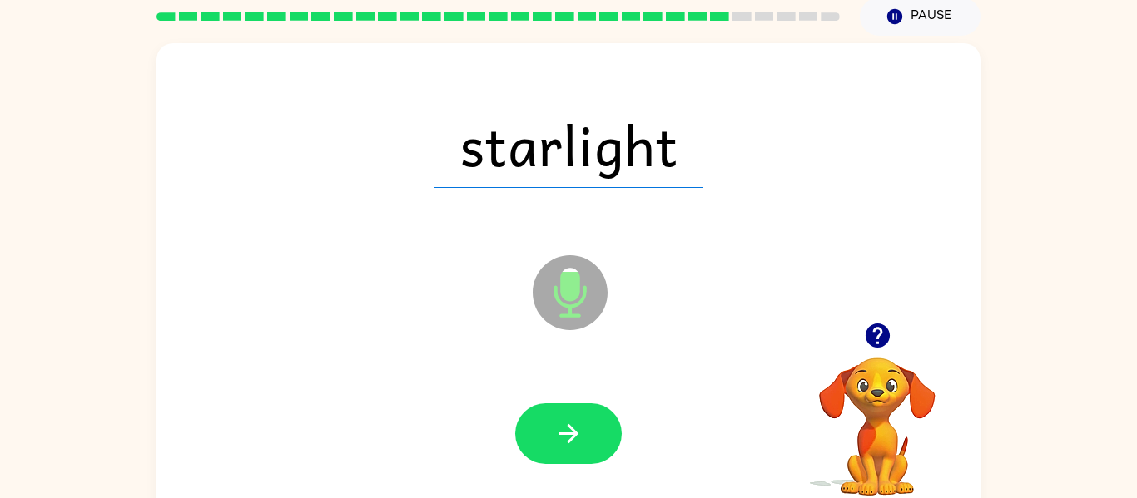
click at [464, 160] on span "starlight" at bounding box center [568, 145] width 269 height 87
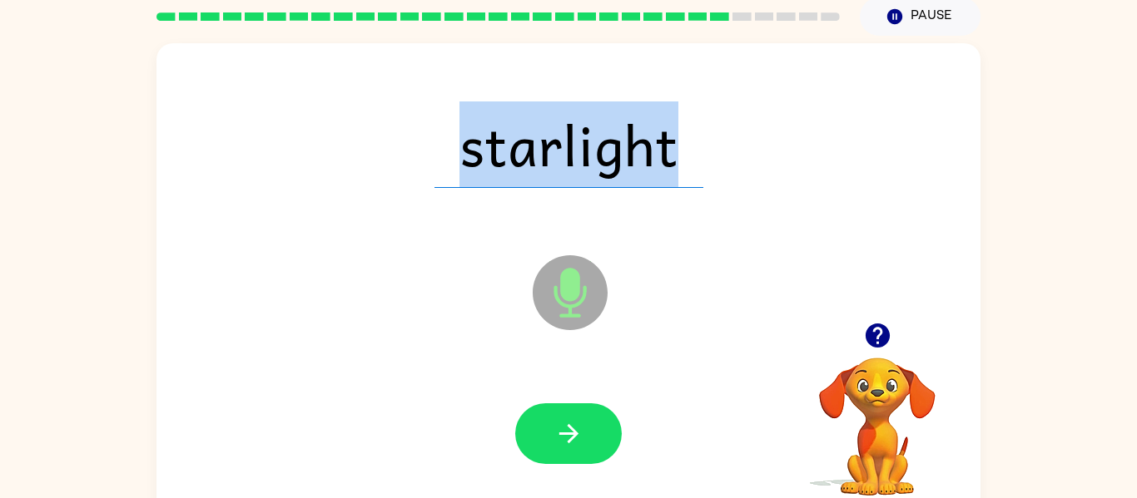
drag, startPoint x: 465, startPoint y: 160, endPoint x: 480, endPoint y: 157, distance: 15.2
click at [480, 157] on span "starlight" at bounding box center [568, 145] width 269 height 87
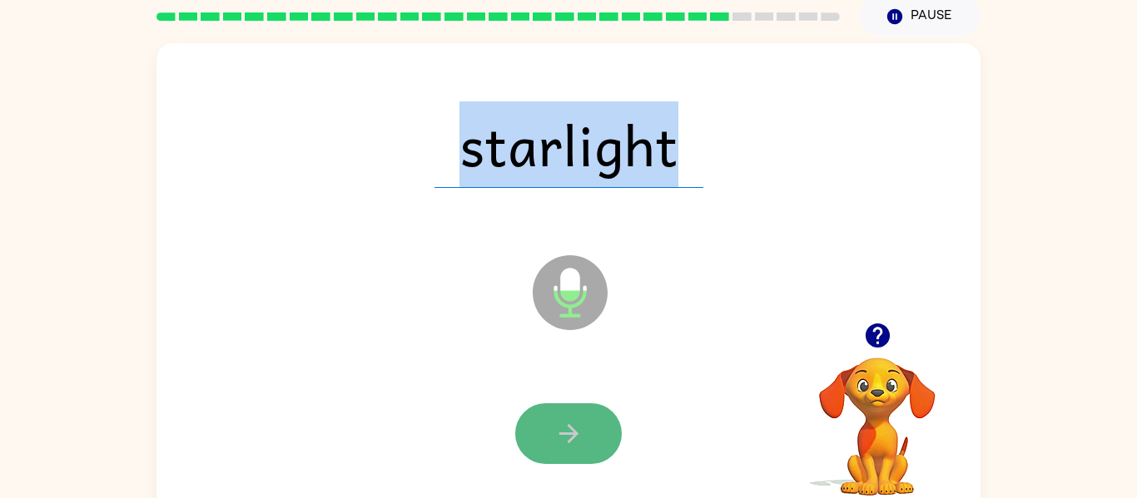
click at [608, 420] on button "button" at bounding box center [568, 434] width 107 height 61
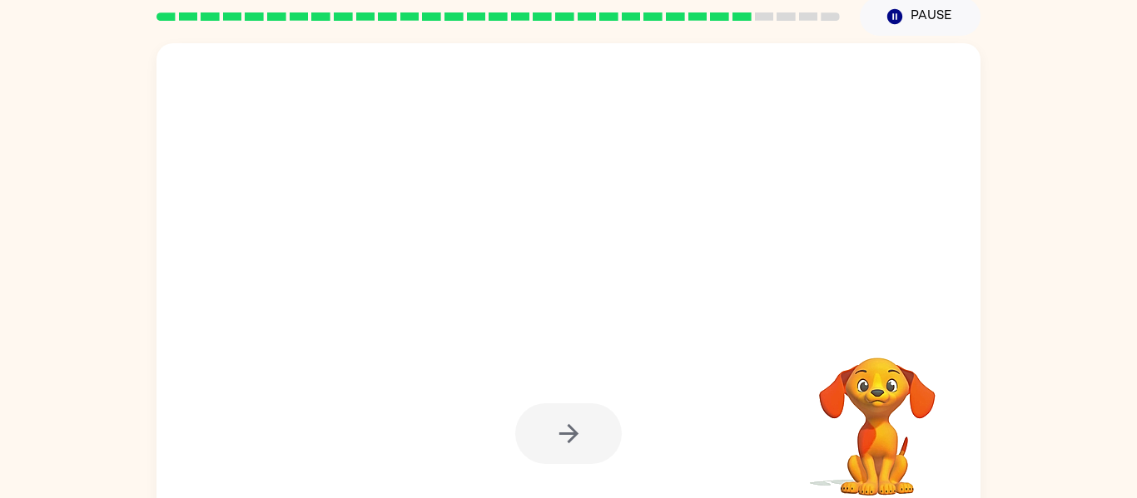
click at [546, 124] on div at bounding box center [568, 145] width 791 height 136
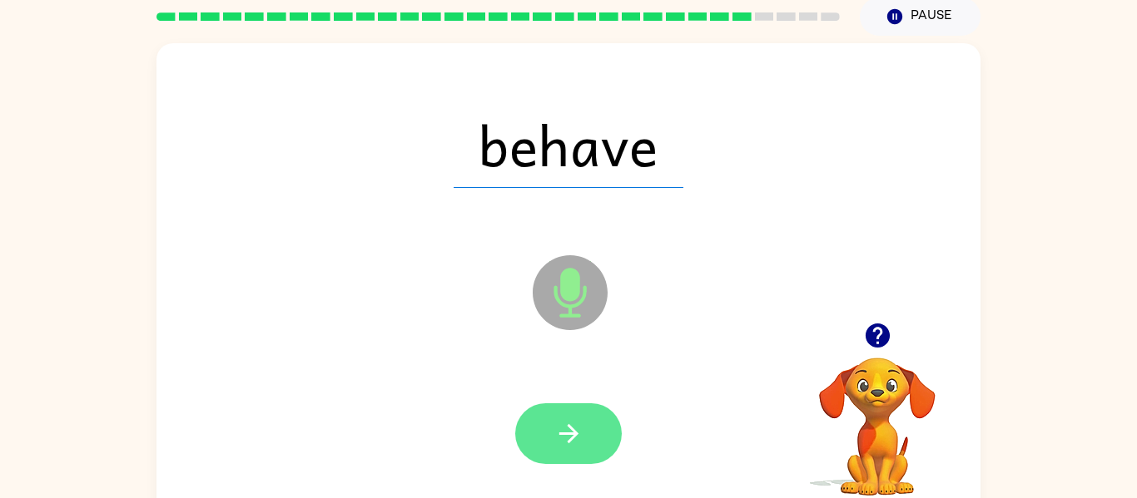
click at [607, 422] on button "button" at bounding box center [568, 434] width 107 height 61
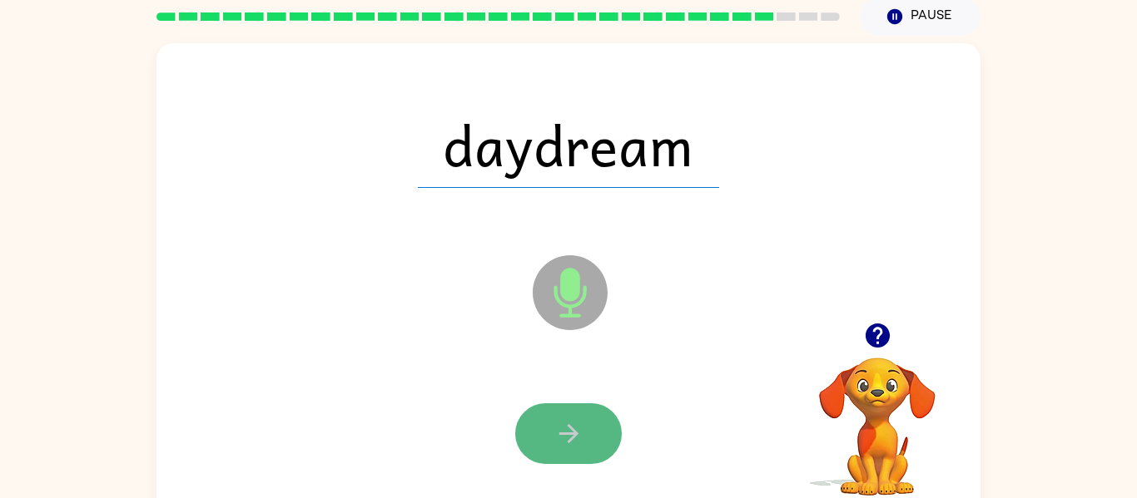
click at [578, 409] on button "button" at bounding box center [568, 434] width 107 height 61
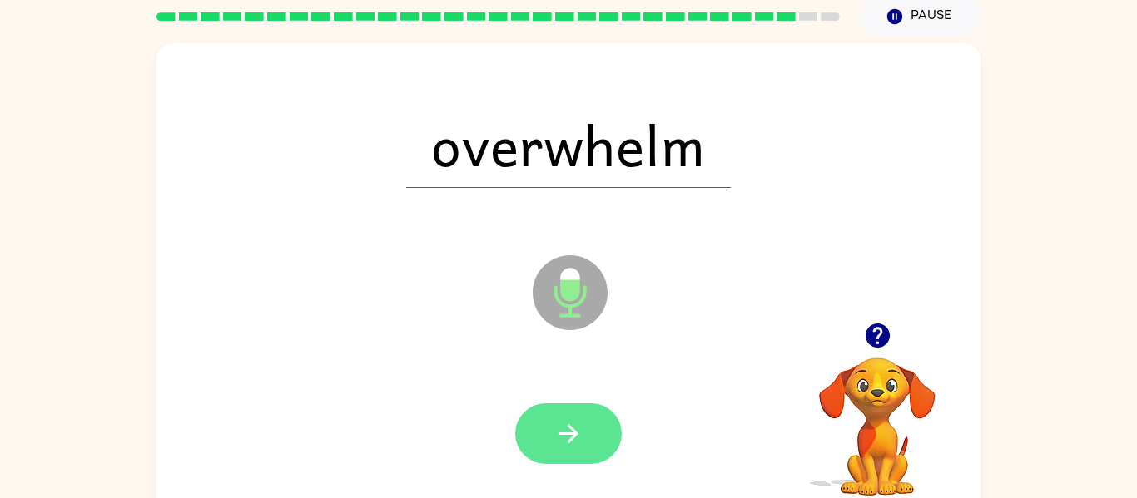
click at [560, 419] on icon "button" at bounding box center [568, 433] width 29 height 29
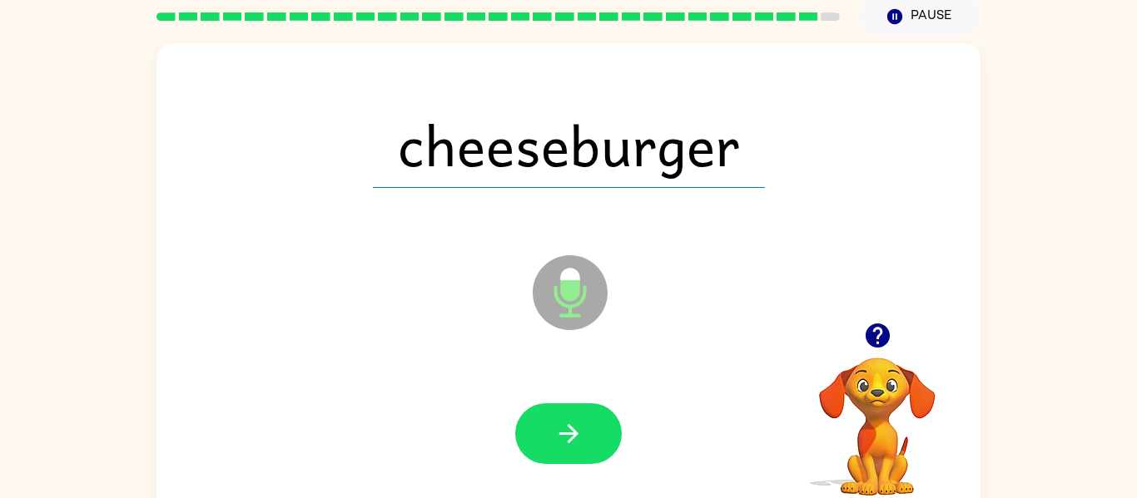
click at [562, 414] on button "button" at bounding box center [568, 434] width 107 height 61
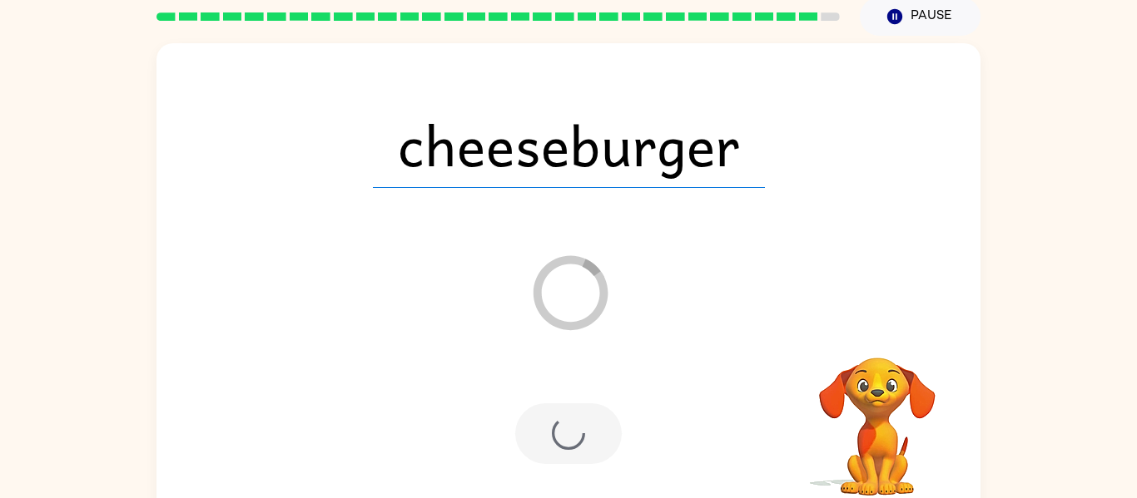
scroll to position [52, 0]
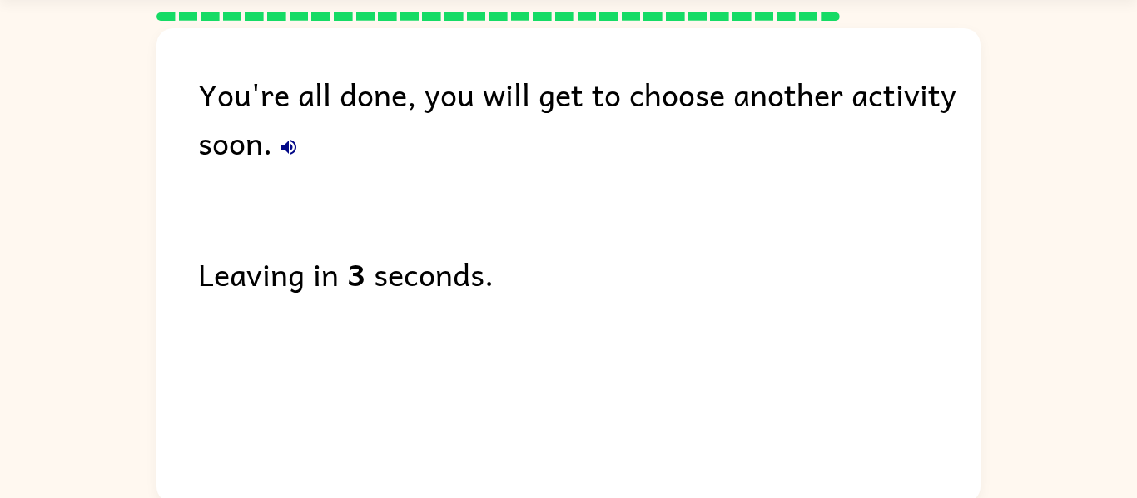
click at [285, 148] on icon "button" at bounding box center [288, 147] width 15 height 15
